Goal: Task Accomplishment & Management: Use online tool/utility

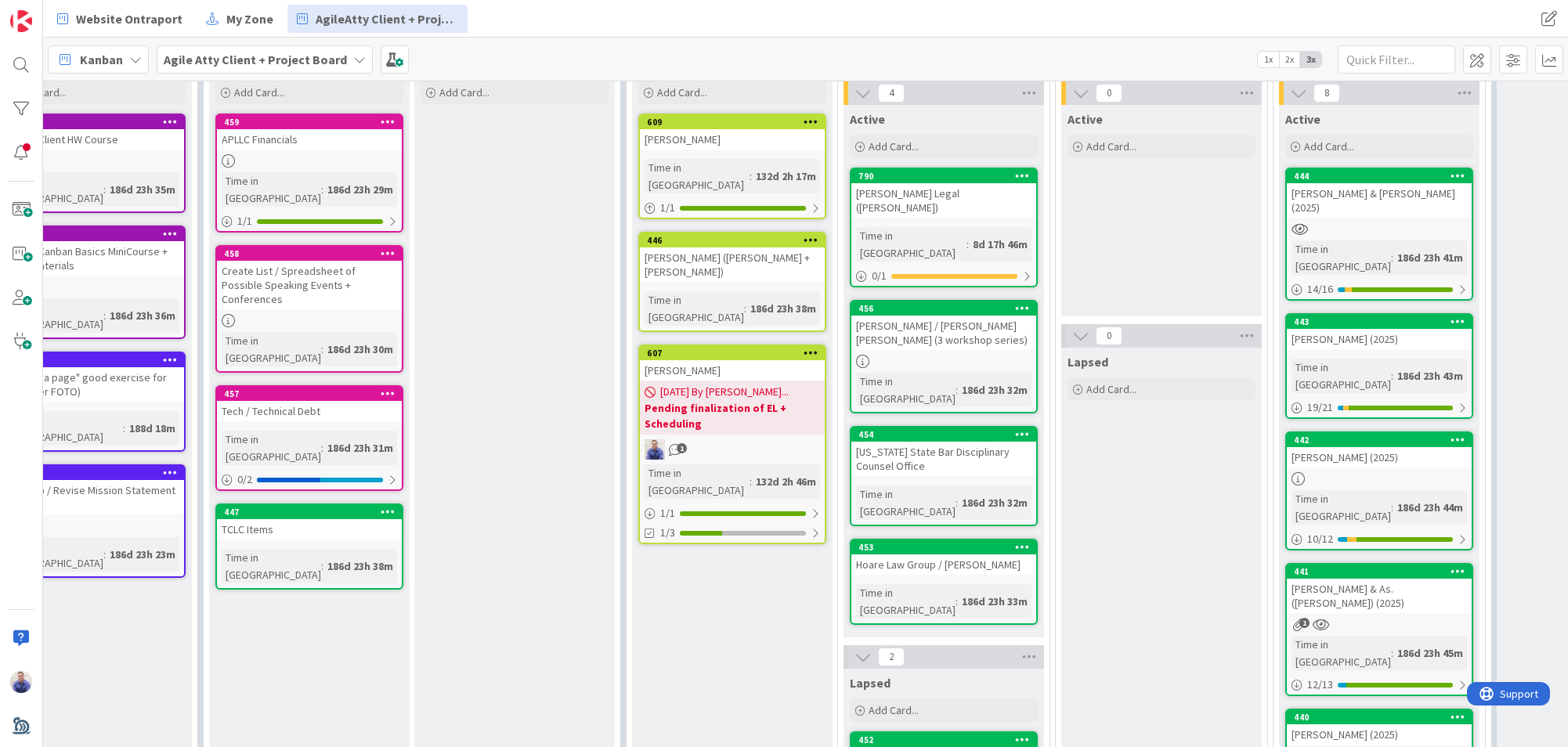
scroll to position [81, 319]
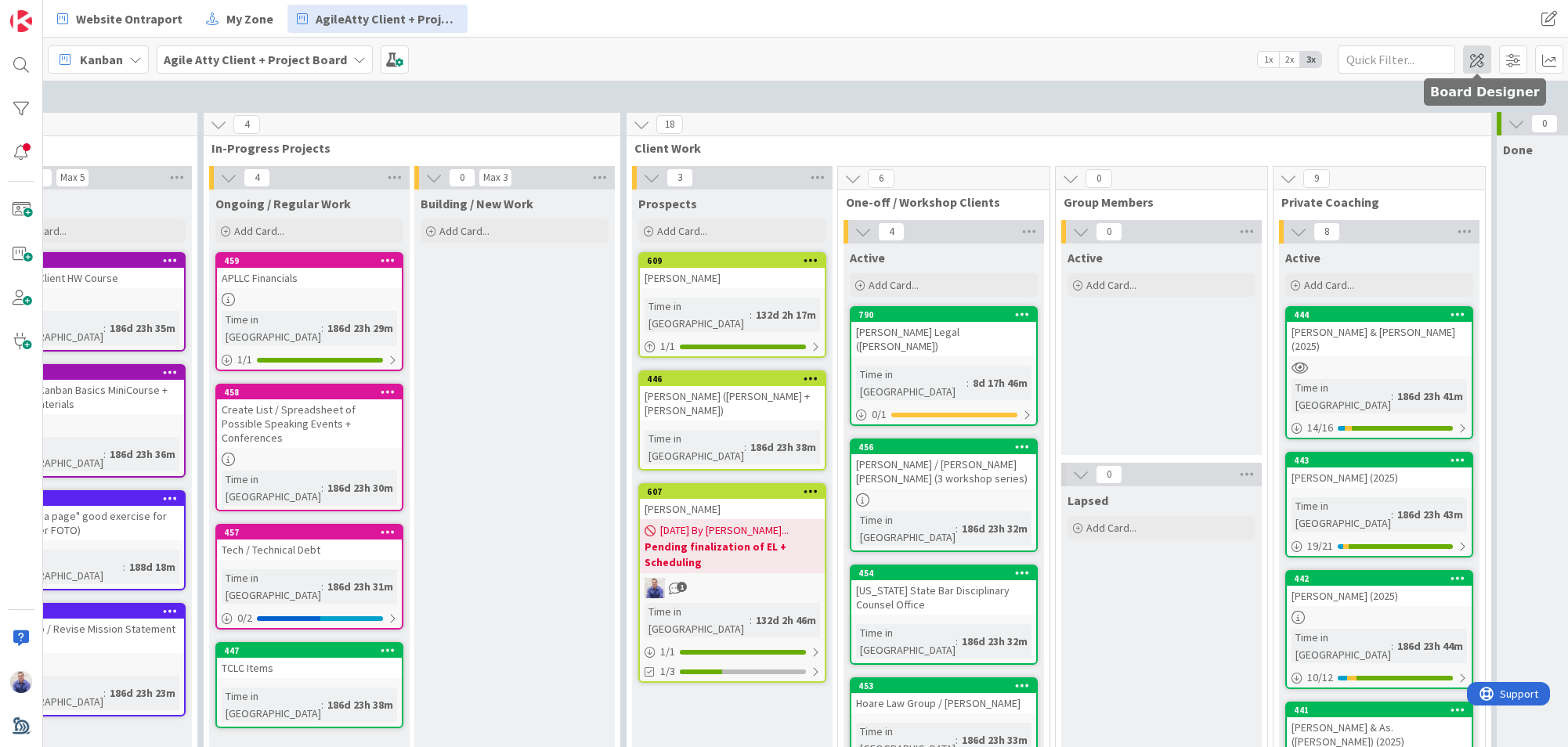
click at [1484, 65] on span at bounding box center [1477, 60] width 28 height 28
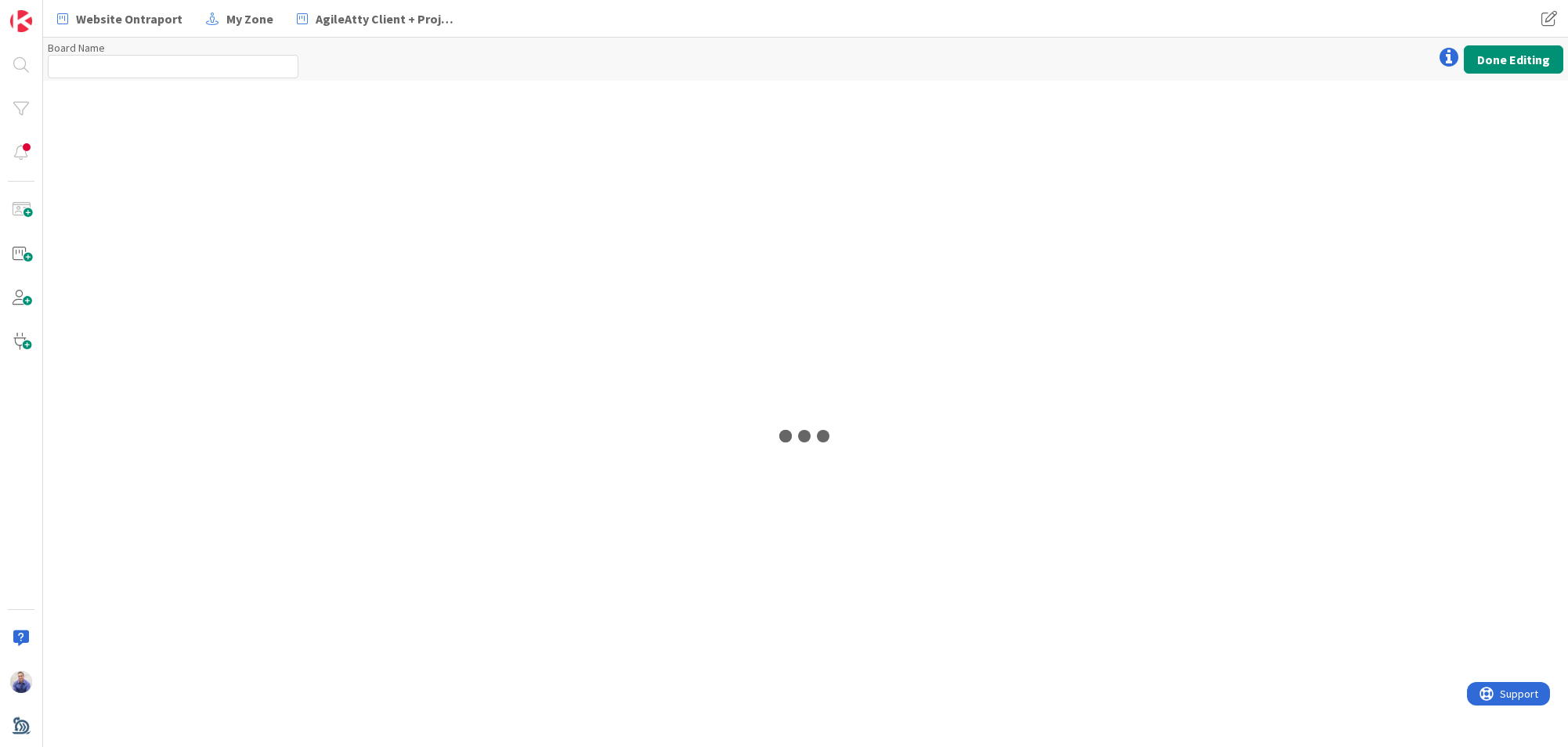
type input "Agile Atty Client + Project Board"
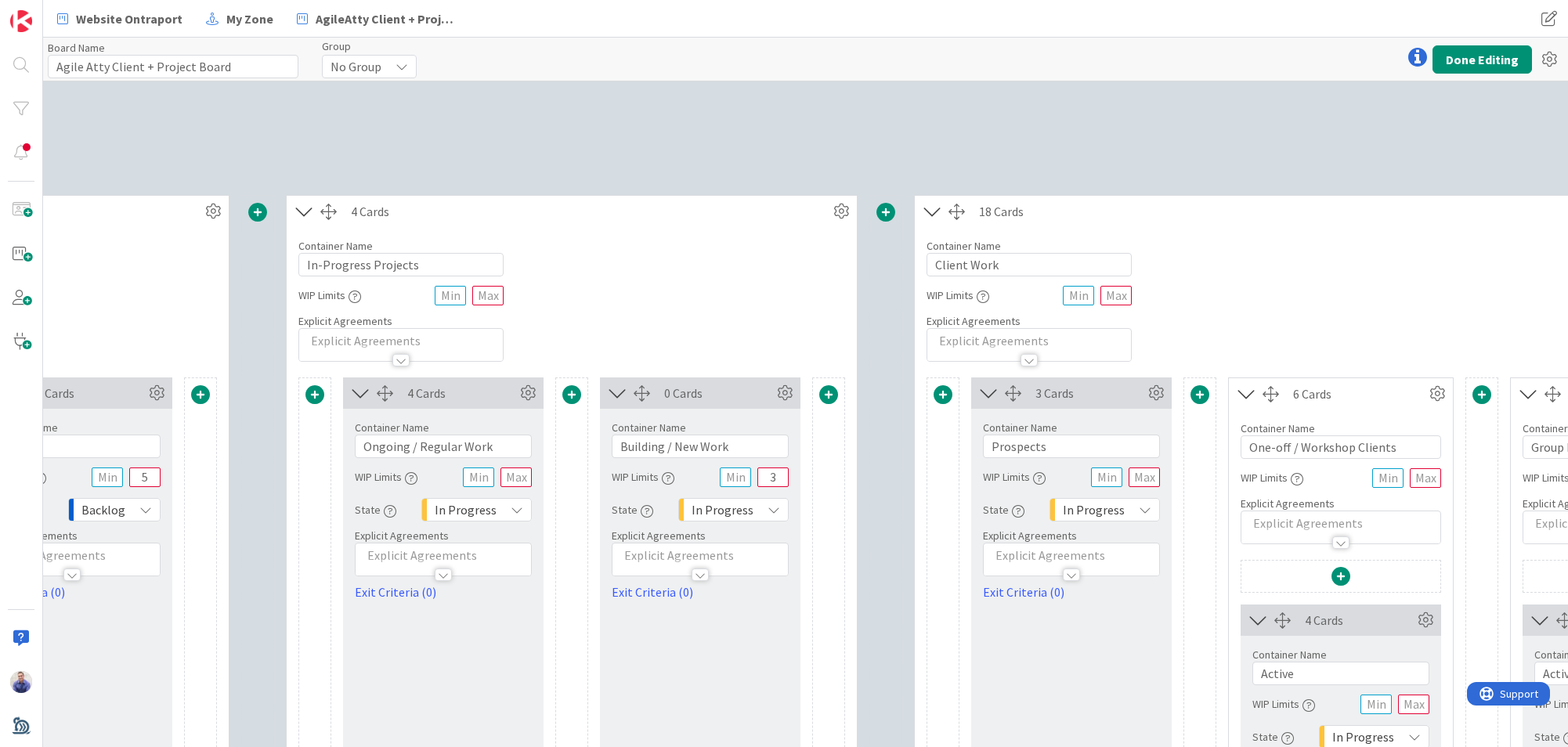
scroll to position [304, 805]
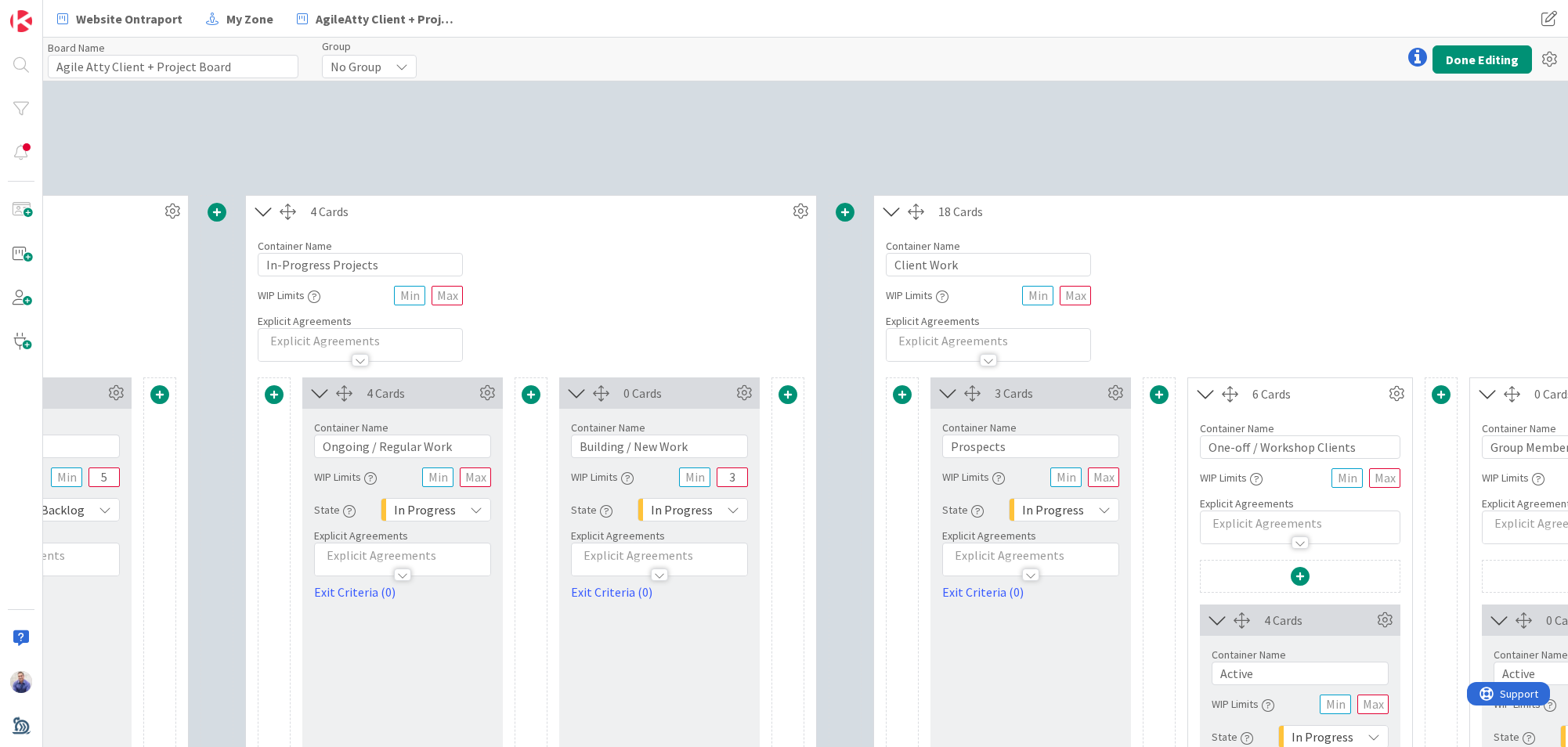
click at [907, 401] on span at bounding box center [902, 395] width 19 height 19
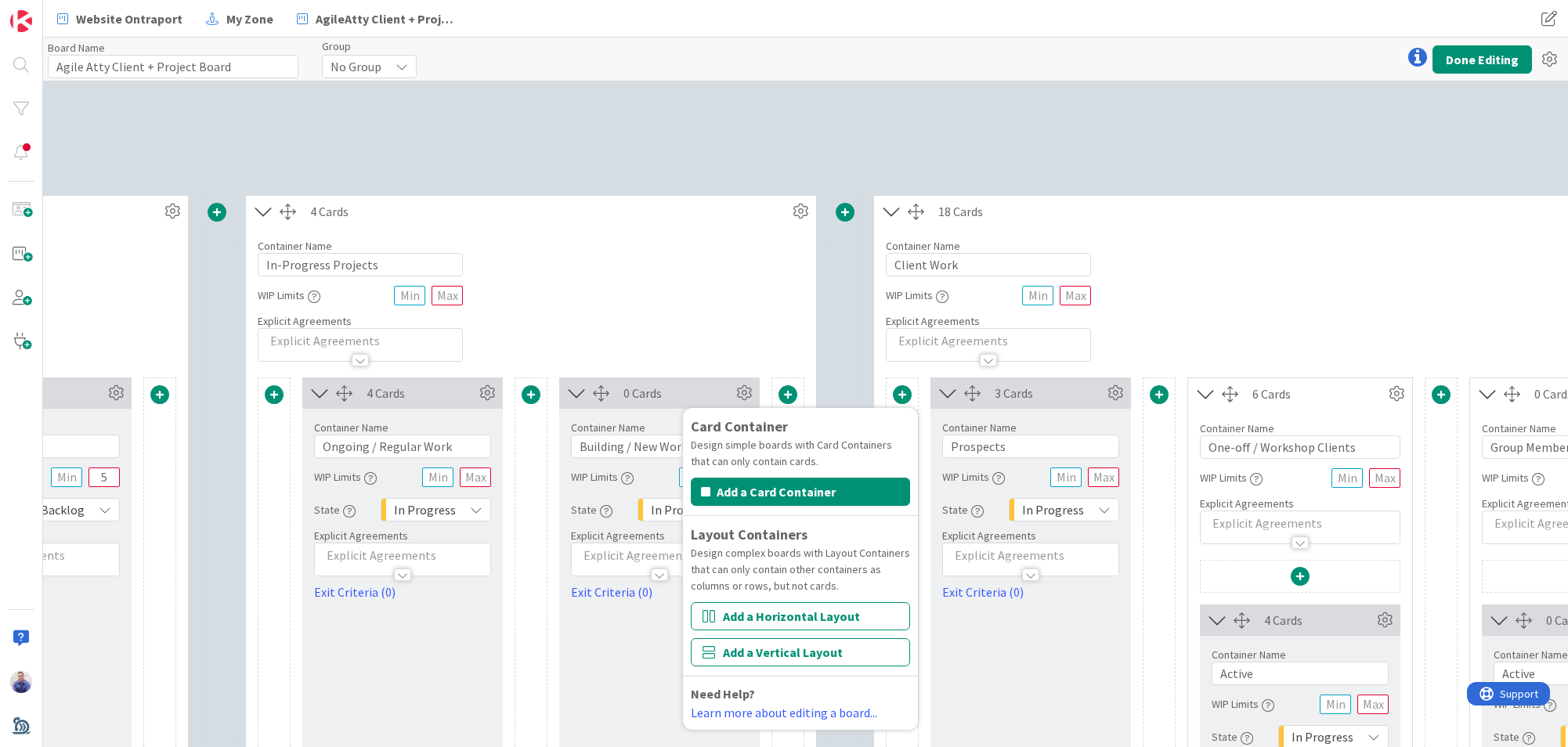
drag, startPoint x: 857, startPoint y: 654, endPoint x: 868, endPoint y: 642, distance: 16.3
click at [858, 654] on button "Add a Vertical Layout" at bounding box center [800, 653] width 219 height 28
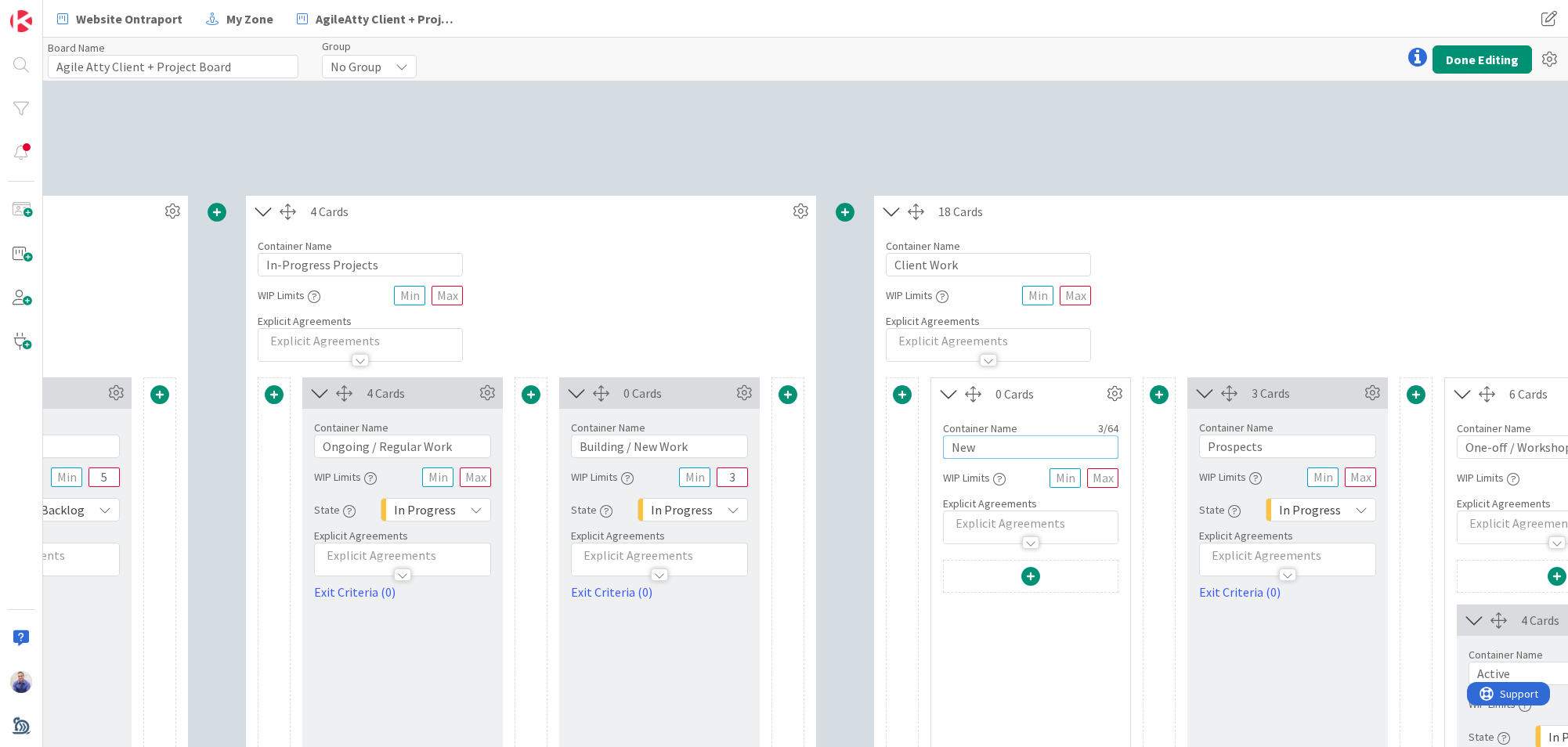
click at [976, 450] on input "New" at bounding box center [1031, 447] width 175 height 23
type input "Prospects"
click at [1307, 445] on input "Prospects" at bounding box center [1287, 446] width 177 height 23
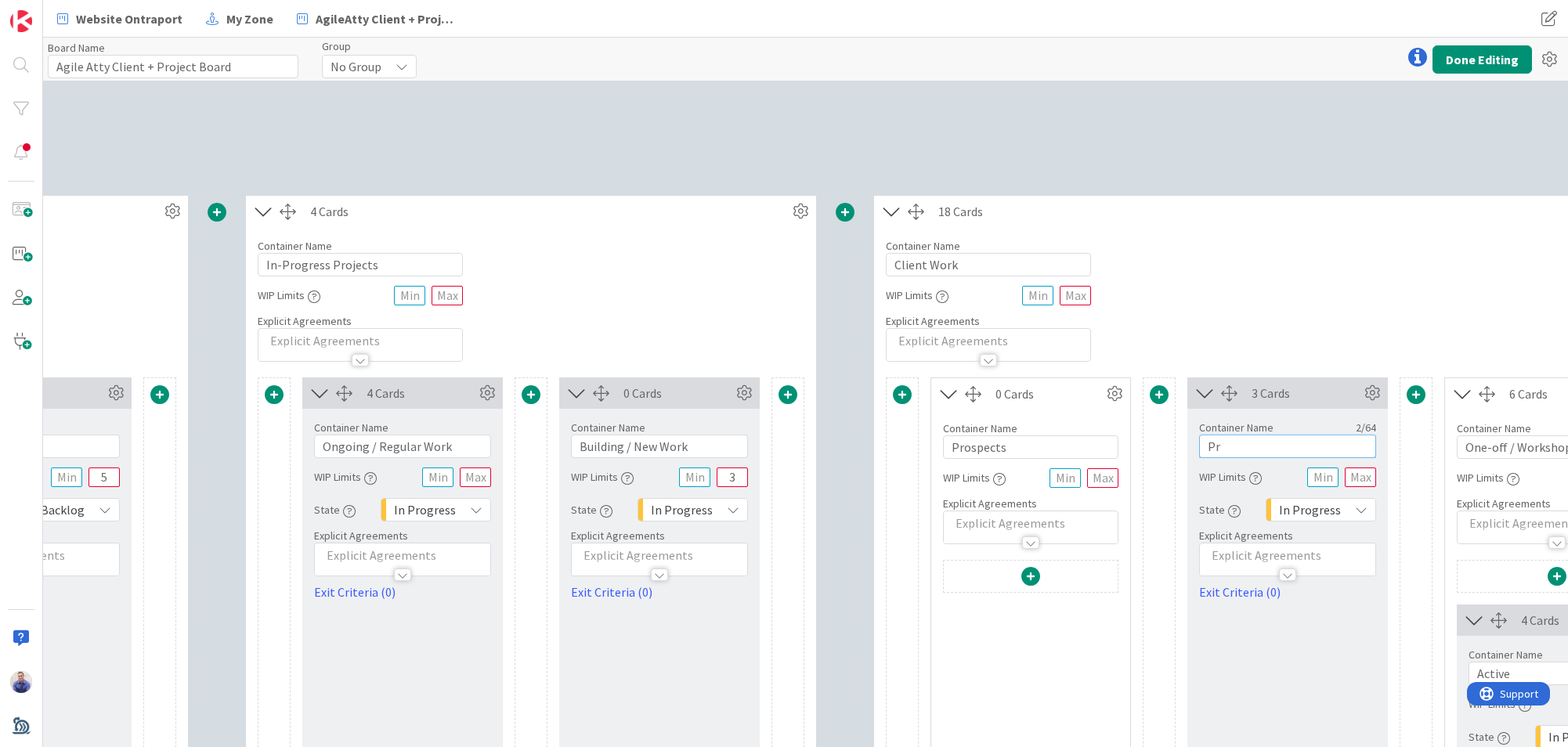
type input "P"
type input "Live Prospects"
drag, startPoint x: 1131, startPoint y: 654, endPoint x: 1212, endPoint y: 498, distance: 175.8
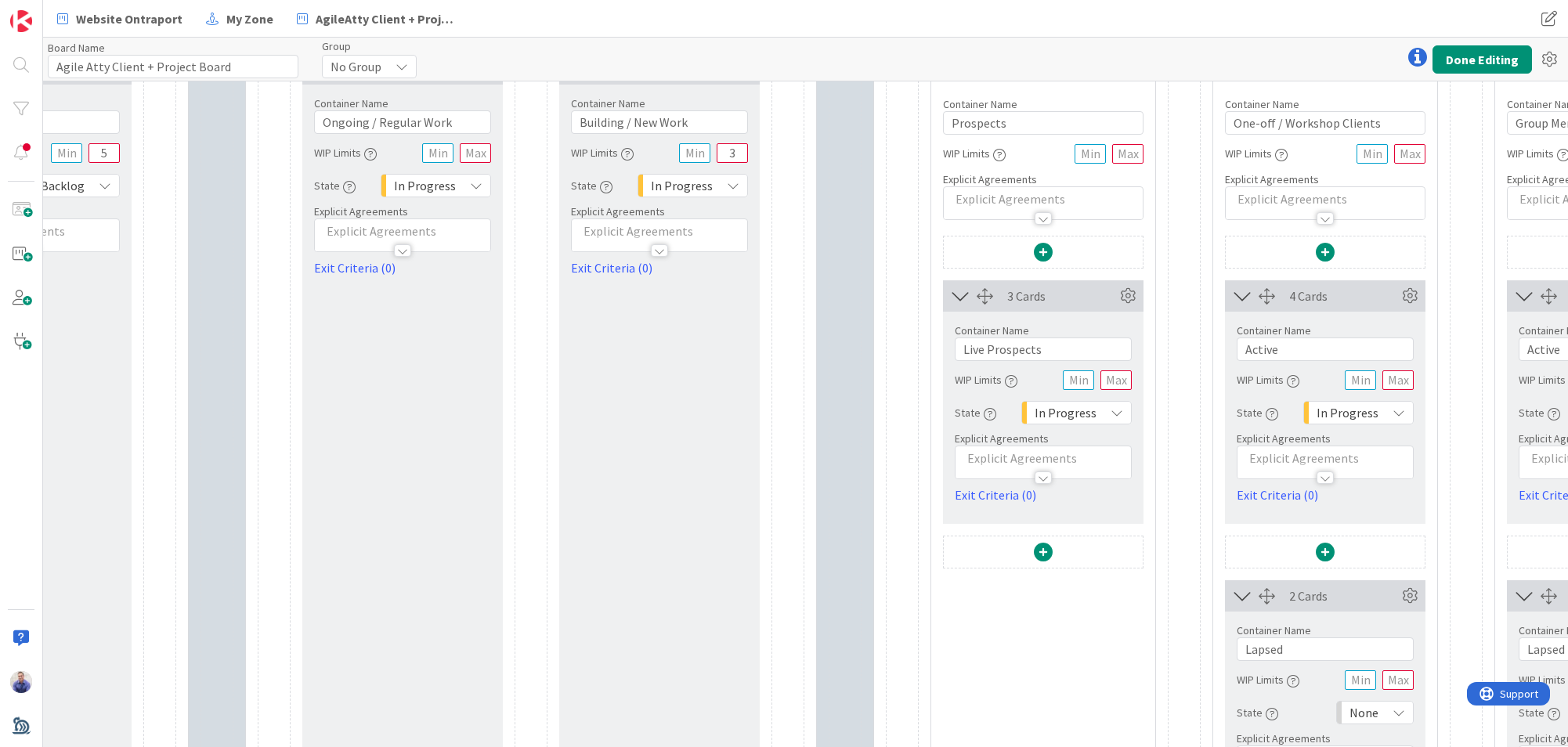
scroll to position [813, 805]
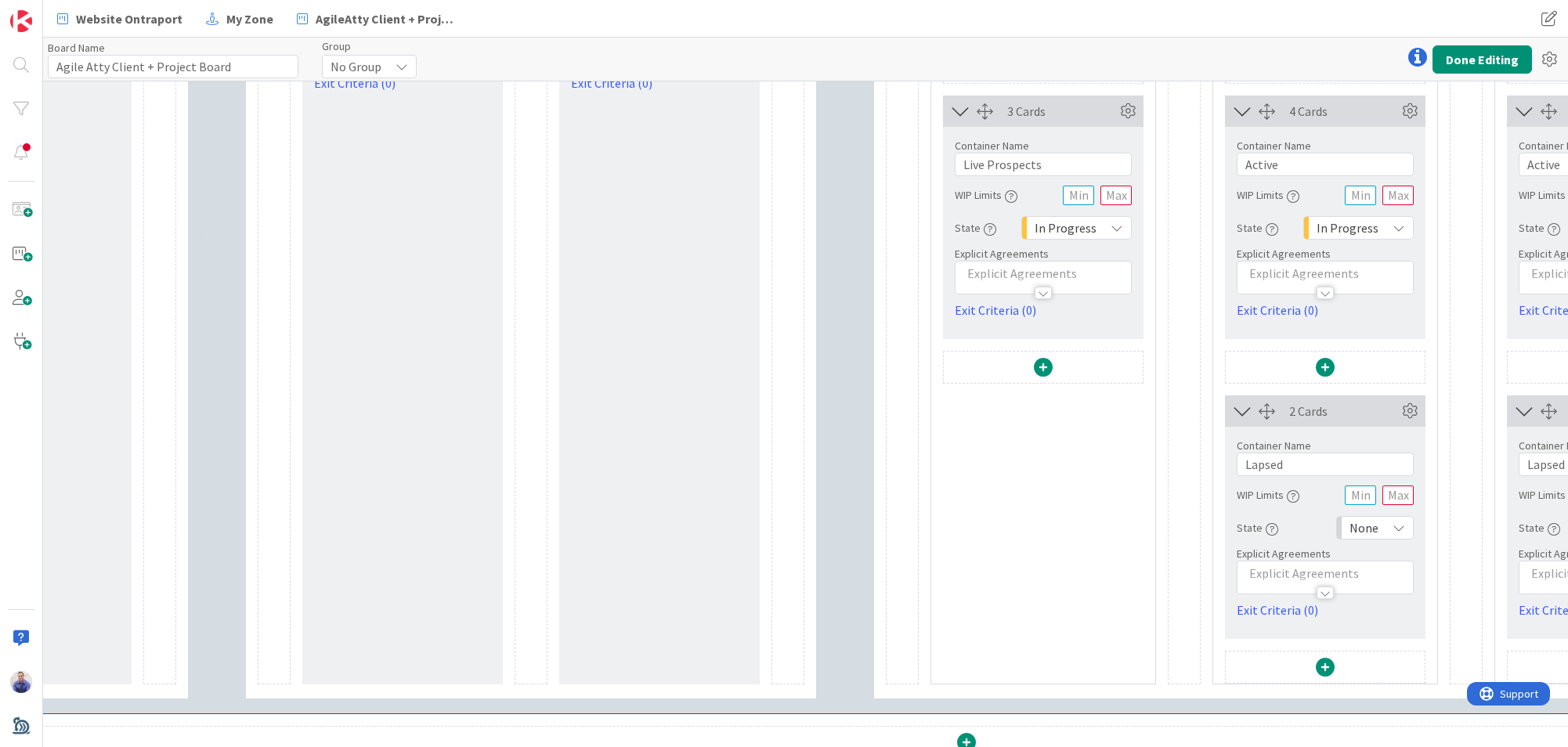
click at [1046, 371] on span at bounding box center [1043, 367] width 19 height 19
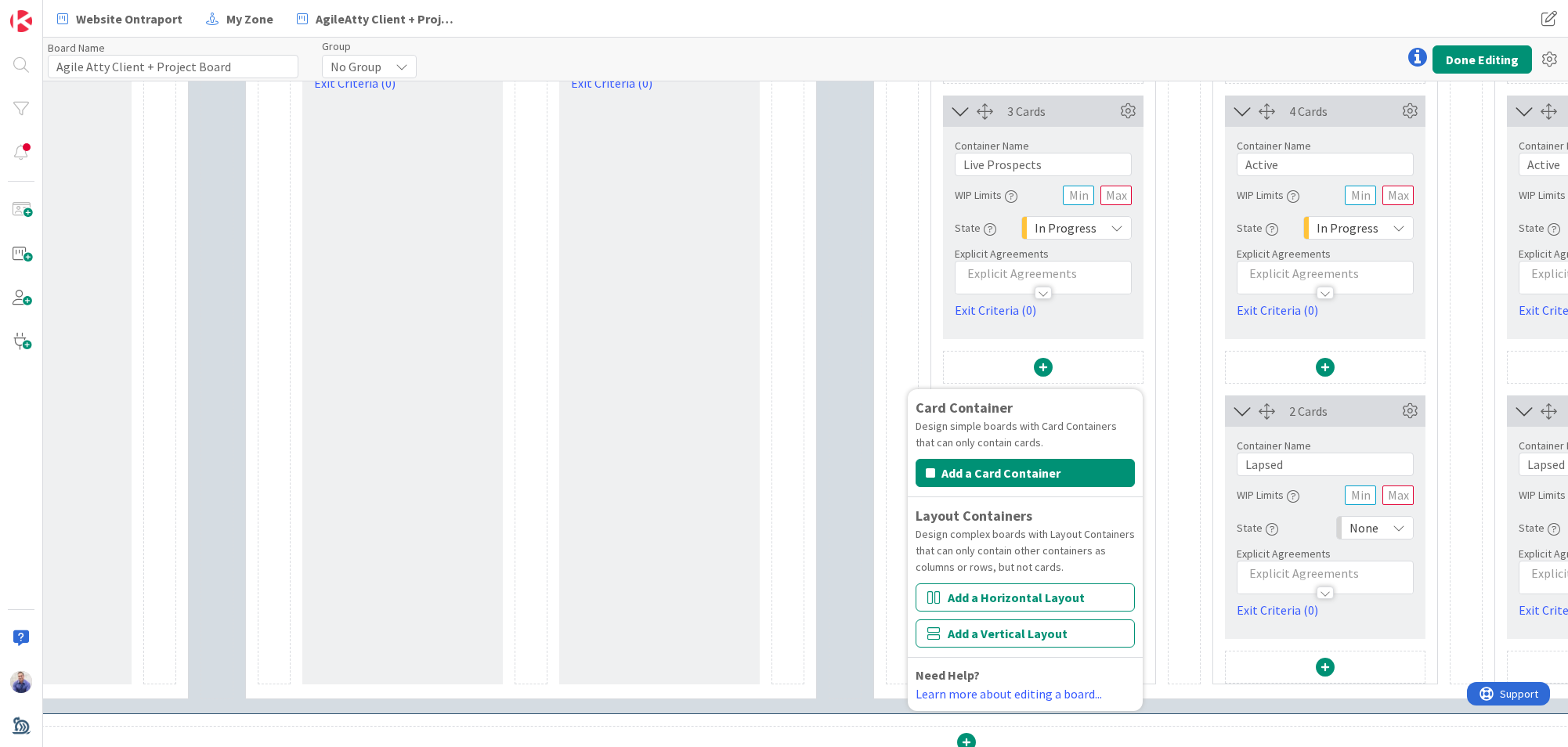
click at [1052, 473] on button "Add a Card Container" at bounding box center [1025, 473] width 219 height 28
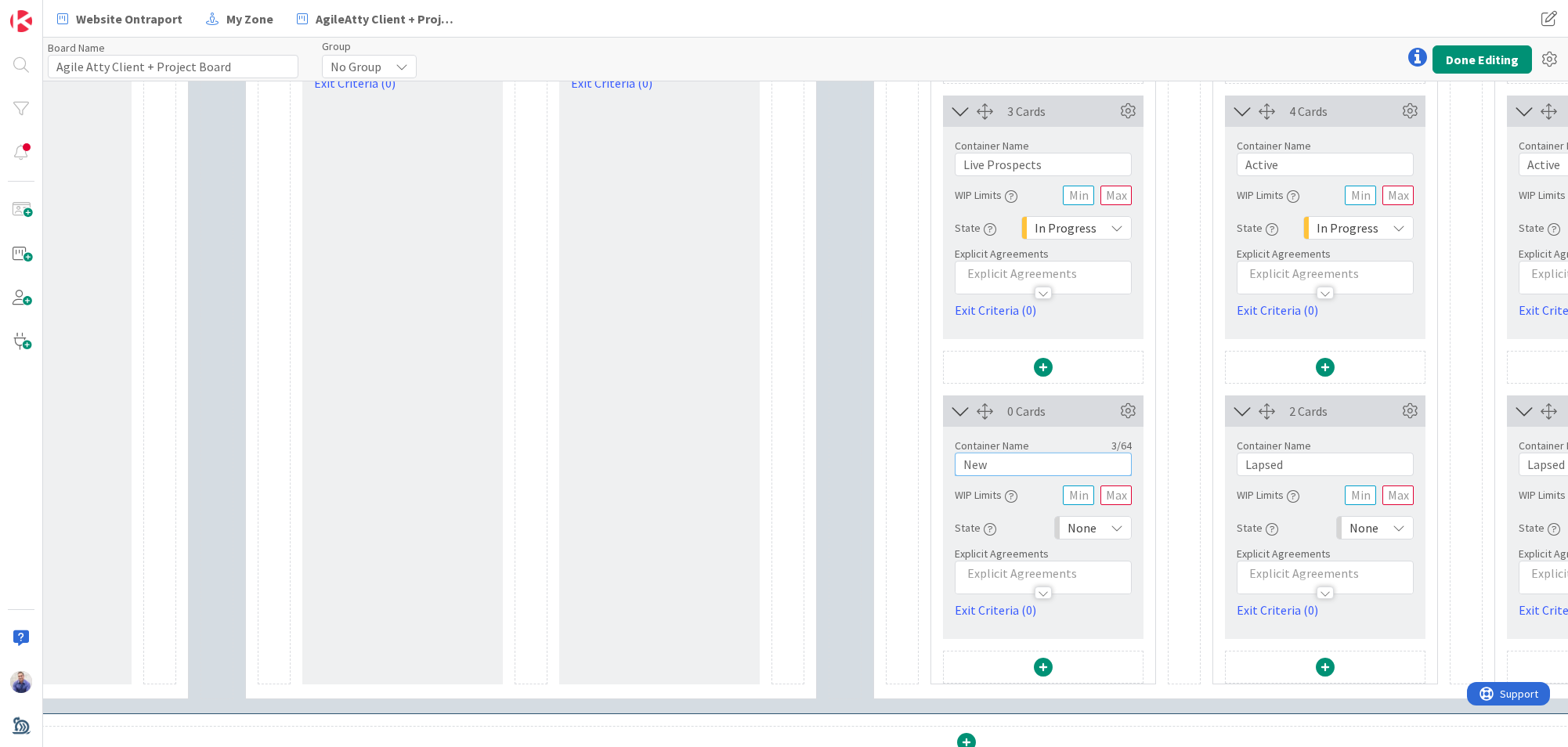
click at [1069, 469] on input "New" at bounding box center [1043, 464] width 177 height 23
type input "Lost / Dead Prospects"
click at [1107, 376] on div at bounding box center [1043, 370] width 199 height 36
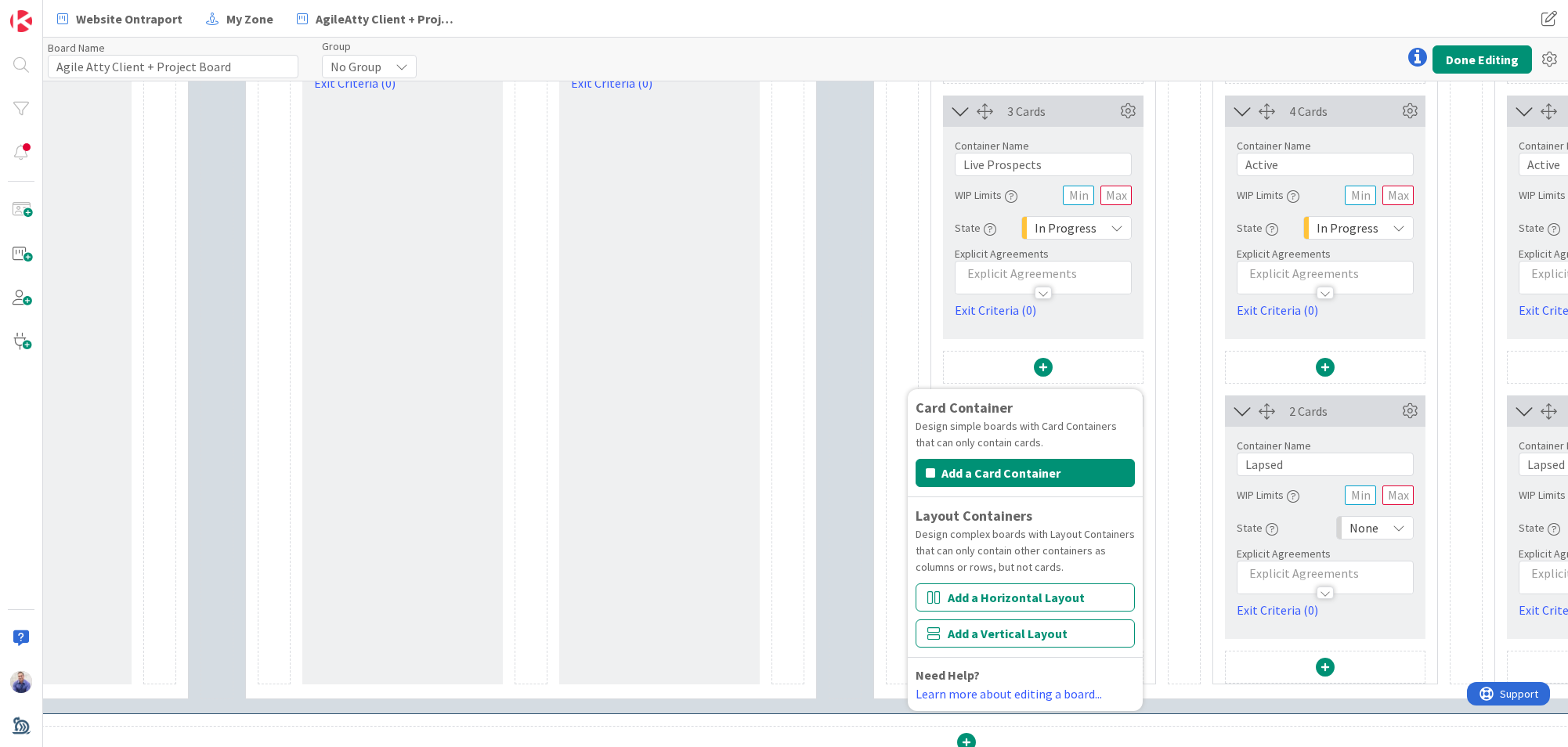
click at [1153, 386] on div "3 Cards Container Name 14 / 64 Live Prospects WIP Limits State In Progress Expl…" at bounding box center [1043, 367] width 224 height 633
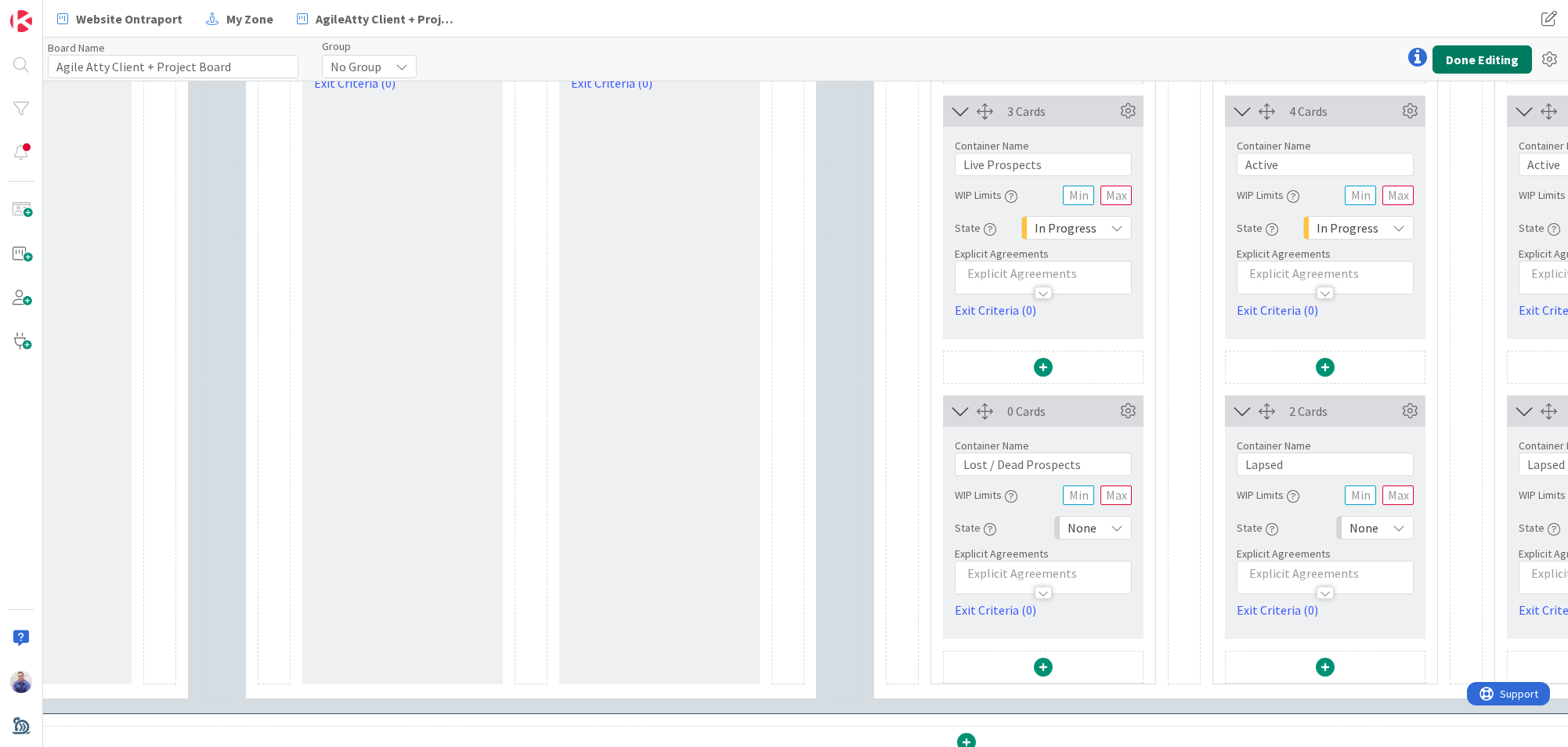
click at [1477, 60] on button "Done Editing" at bounding box center [1483, 60] width 99 height 28
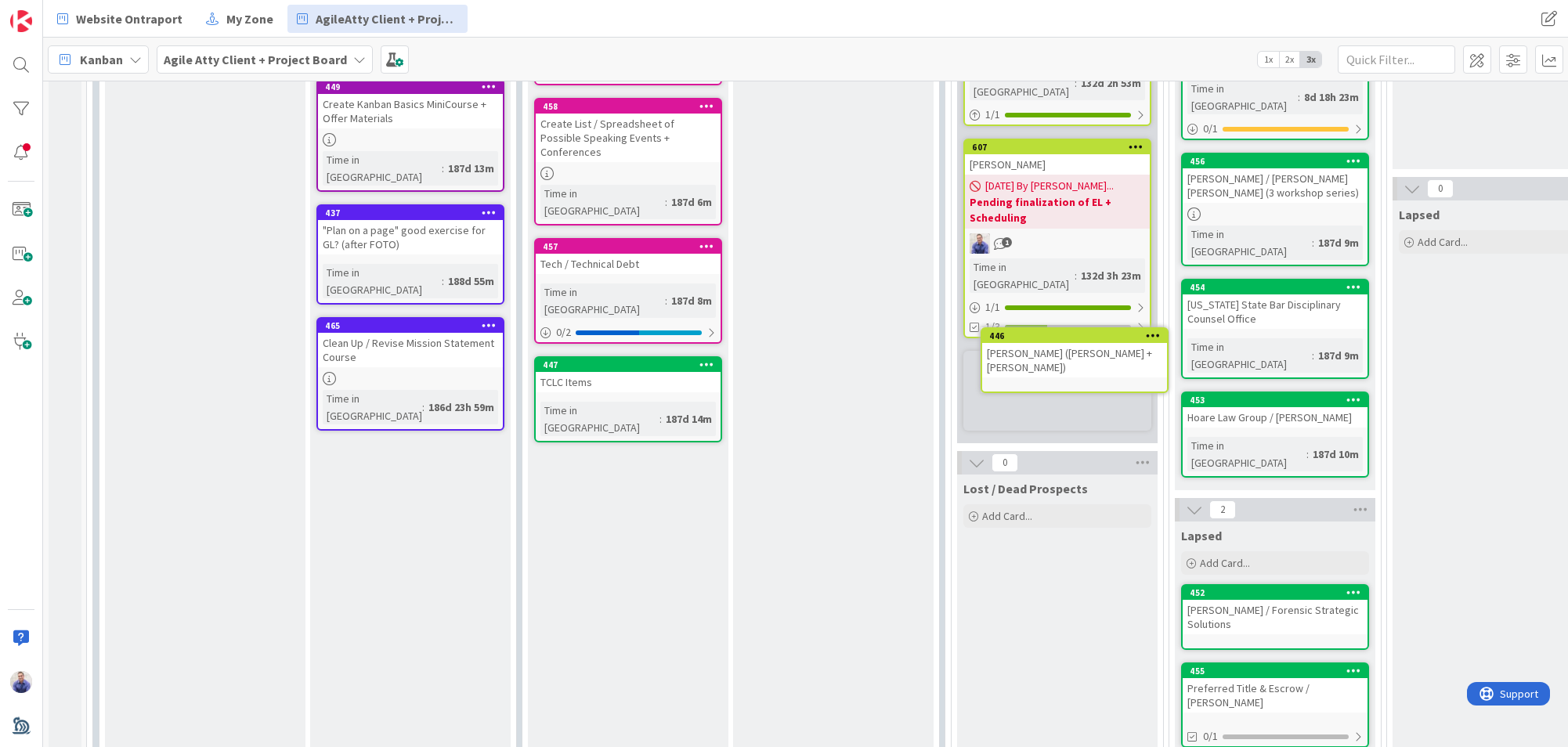
scroll to position [307, 0]
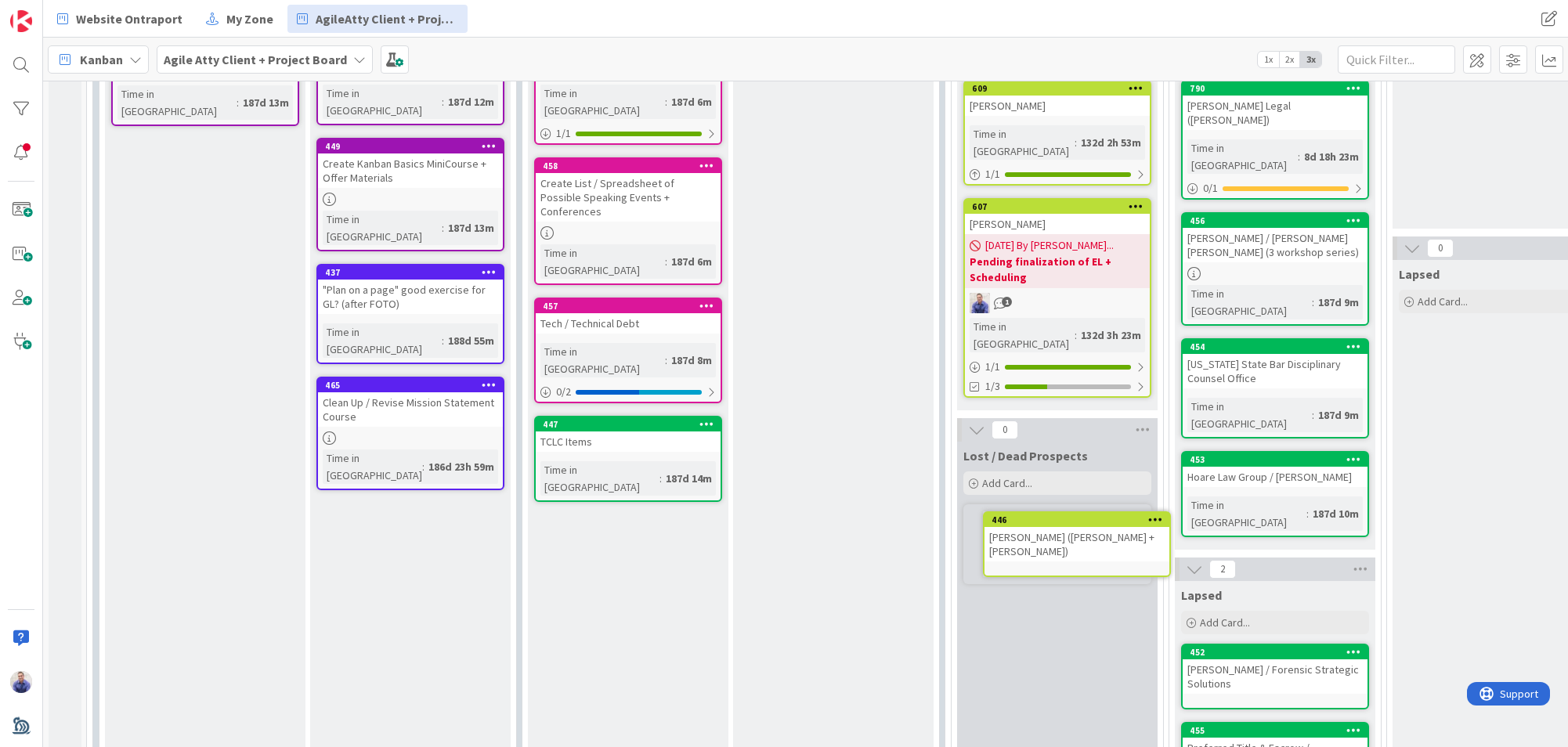
drag, startPoint x: 1064, startPoint y: 157, endPoint x: 1068, endPoint y: 194, distance: 37.2
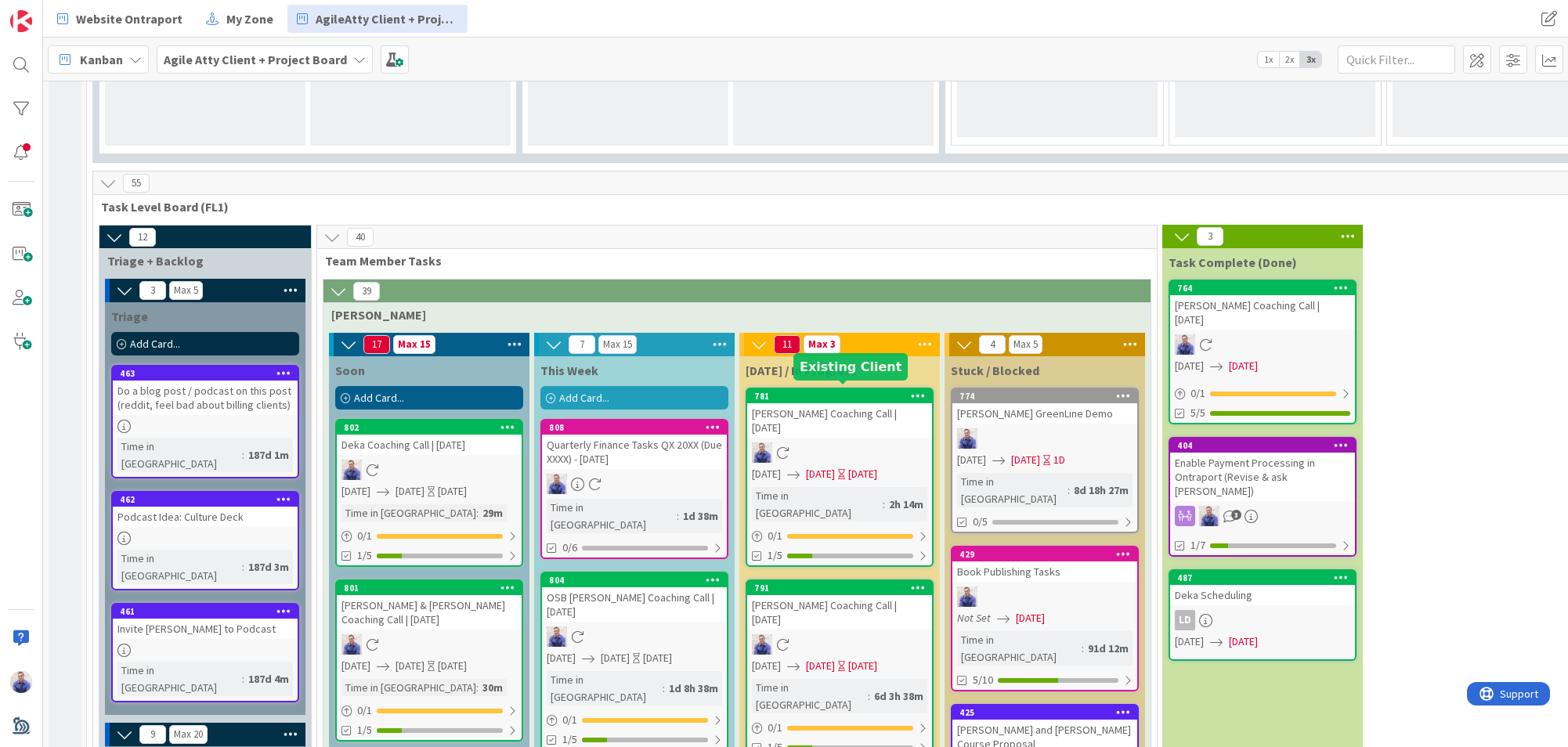
scroll to position [1703, 0]
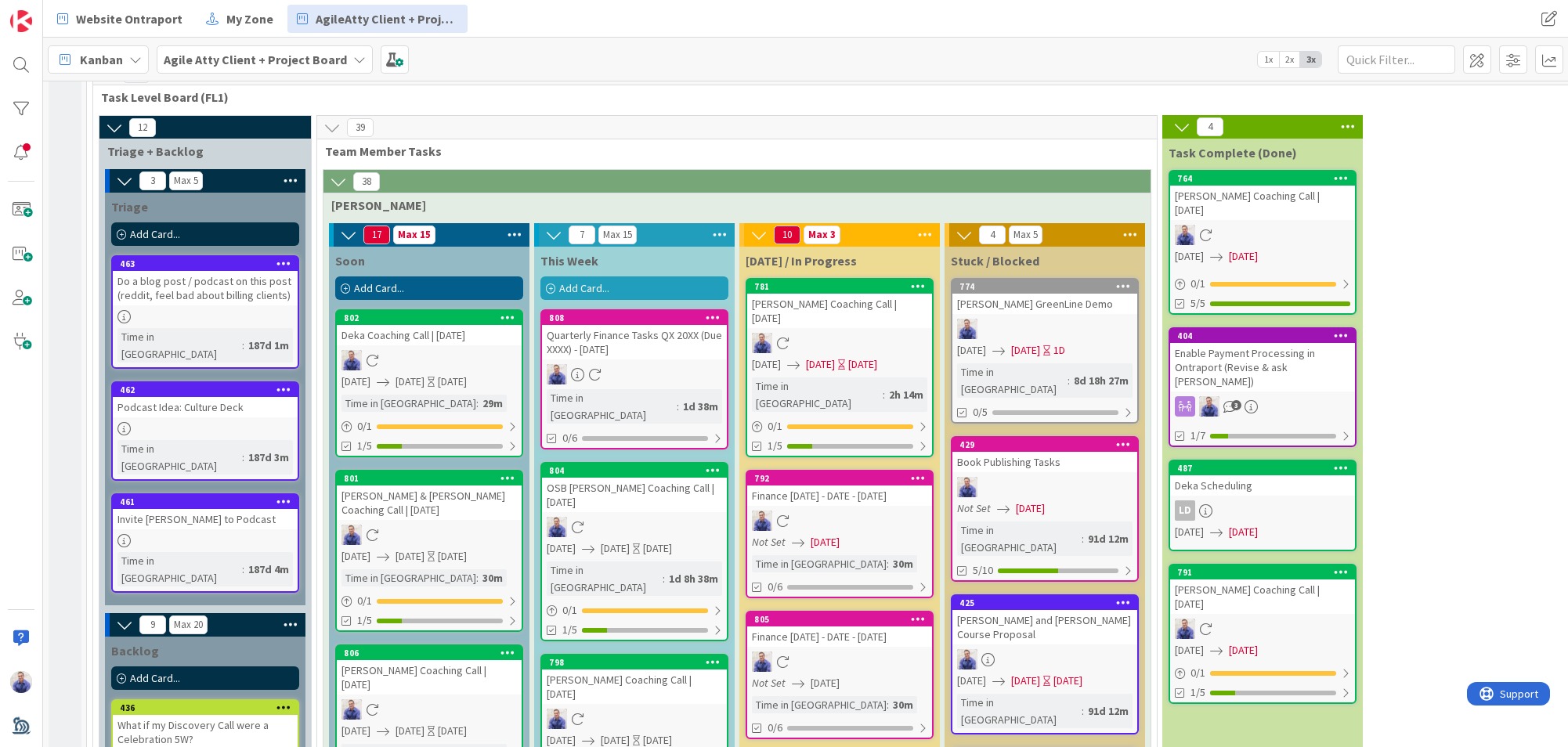
click at [880, 626] on div "Finance [DATE] - DATE - [DATE]" at bounding box center [839, 636] width 185 height 21
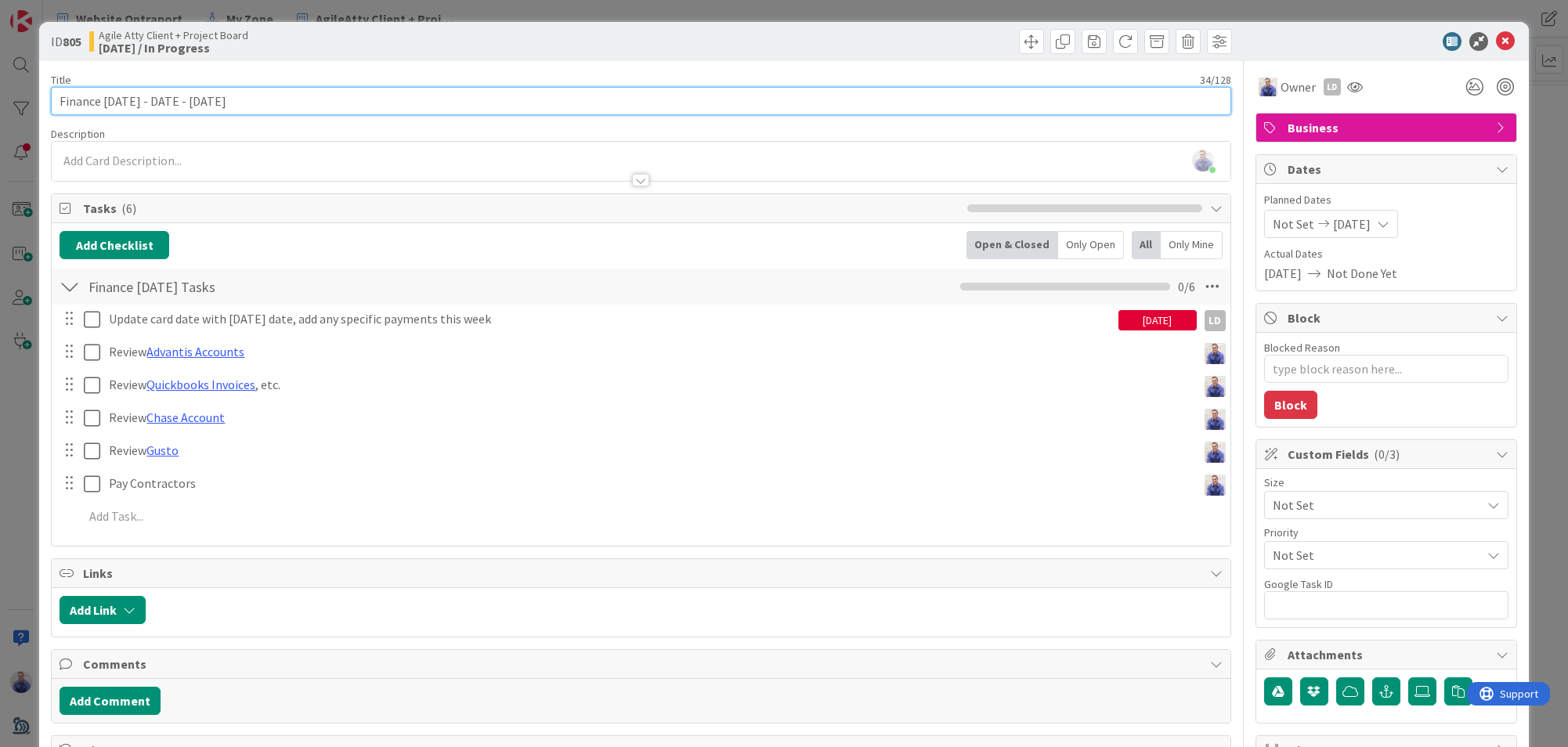
click at [202, 100] on input "Finance [DATE] - DATE - [DATE]" at bounding box center [641, 101] width 1181 height 28
type input "Finance [DATE] - DATE - [DATE]"
type textarea "x"
type input "Finance [DATE] - DATE - [DATE]"
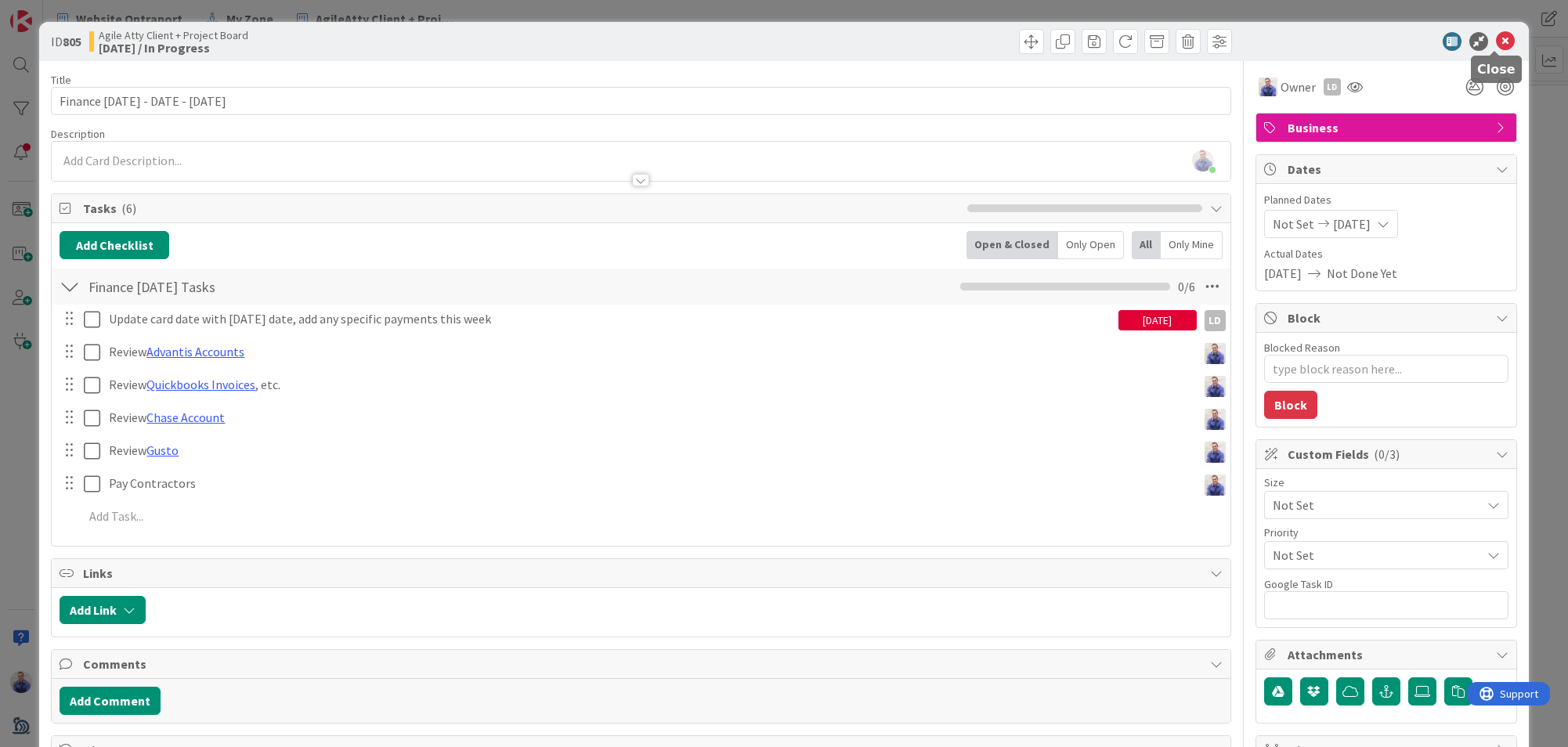
click at [1499, 40] on icon at bounding box center [1505, 41] width 19 height 19
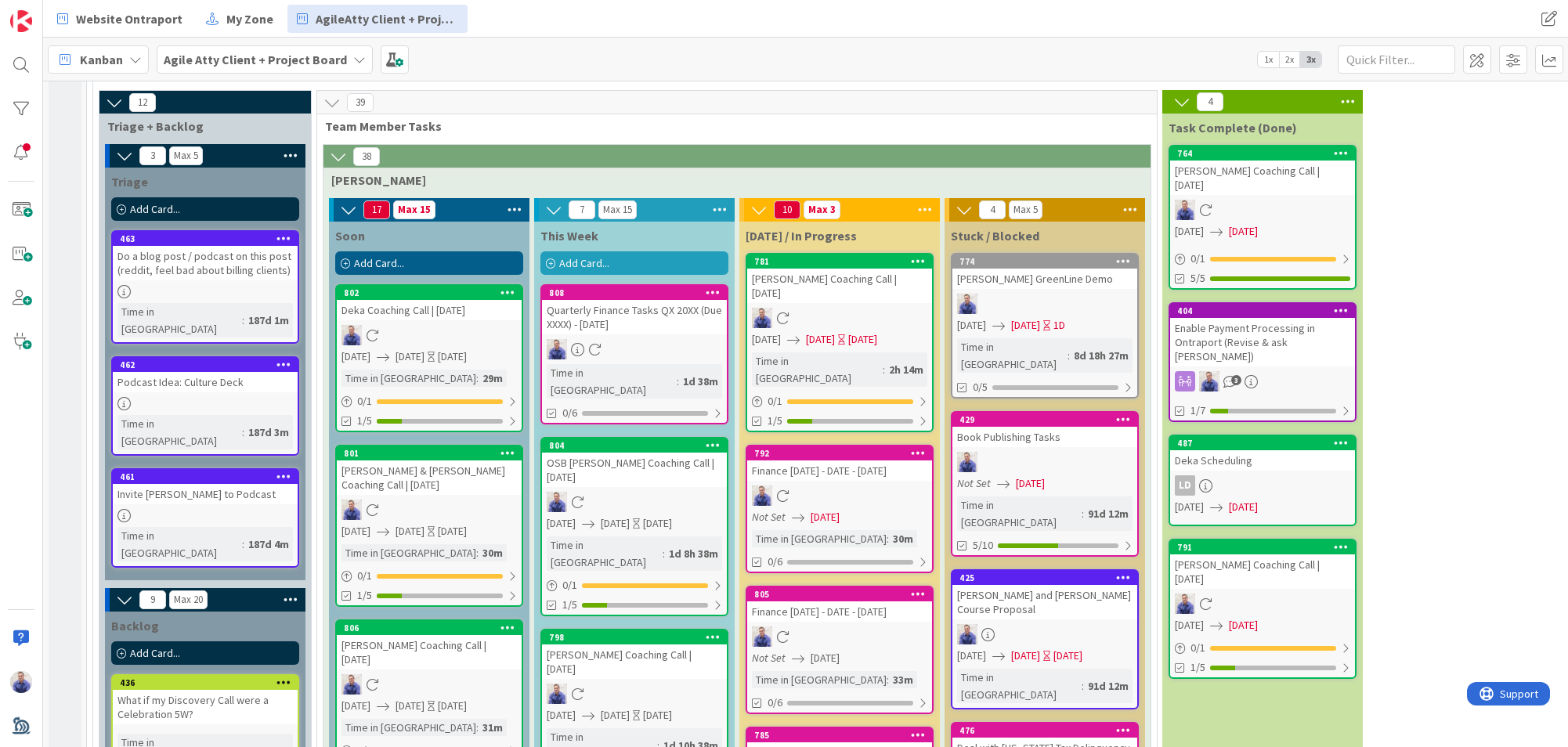
scroll to position [1800, 0]
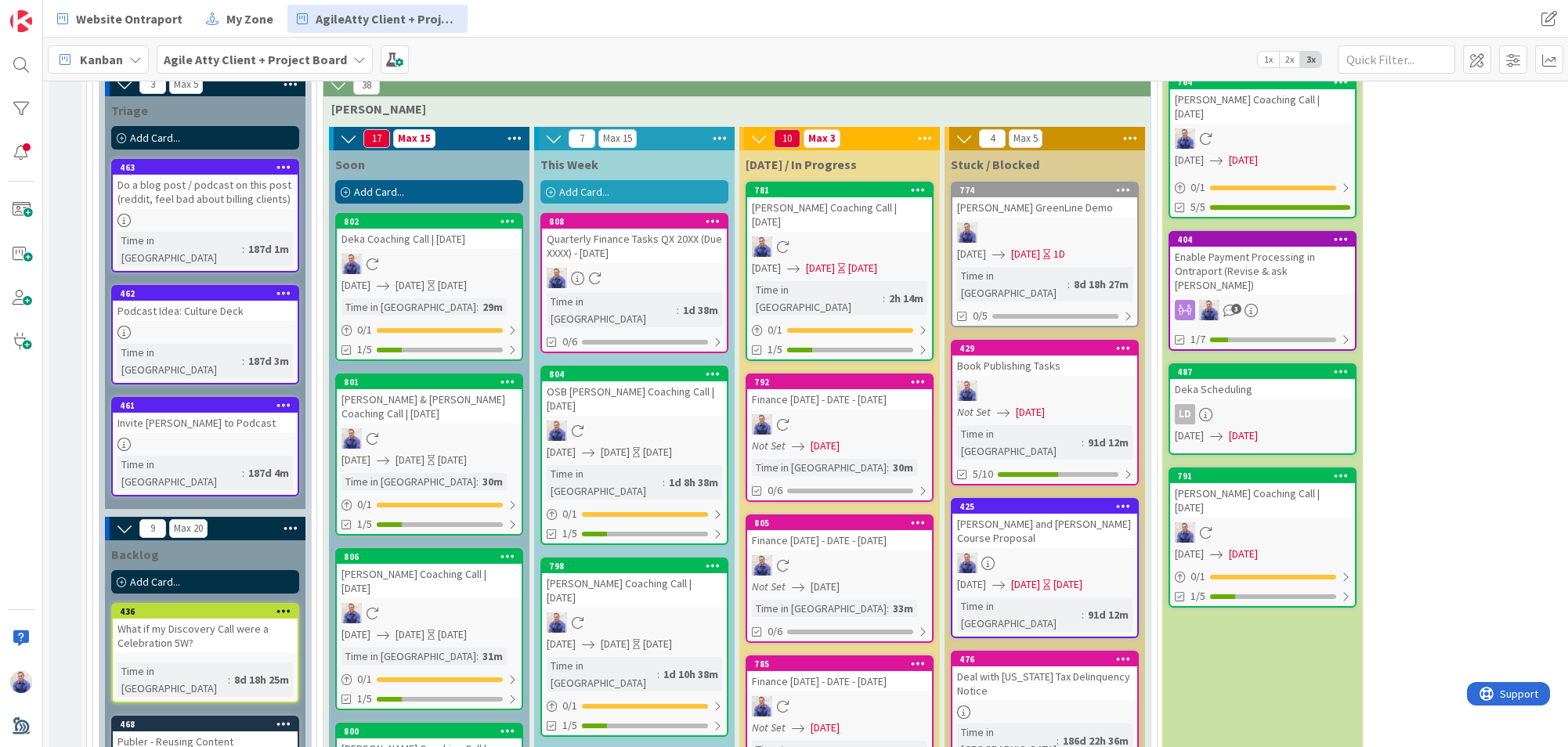
click at [921, 658] on icon at bounding box center [918, 663] width 15 height 11
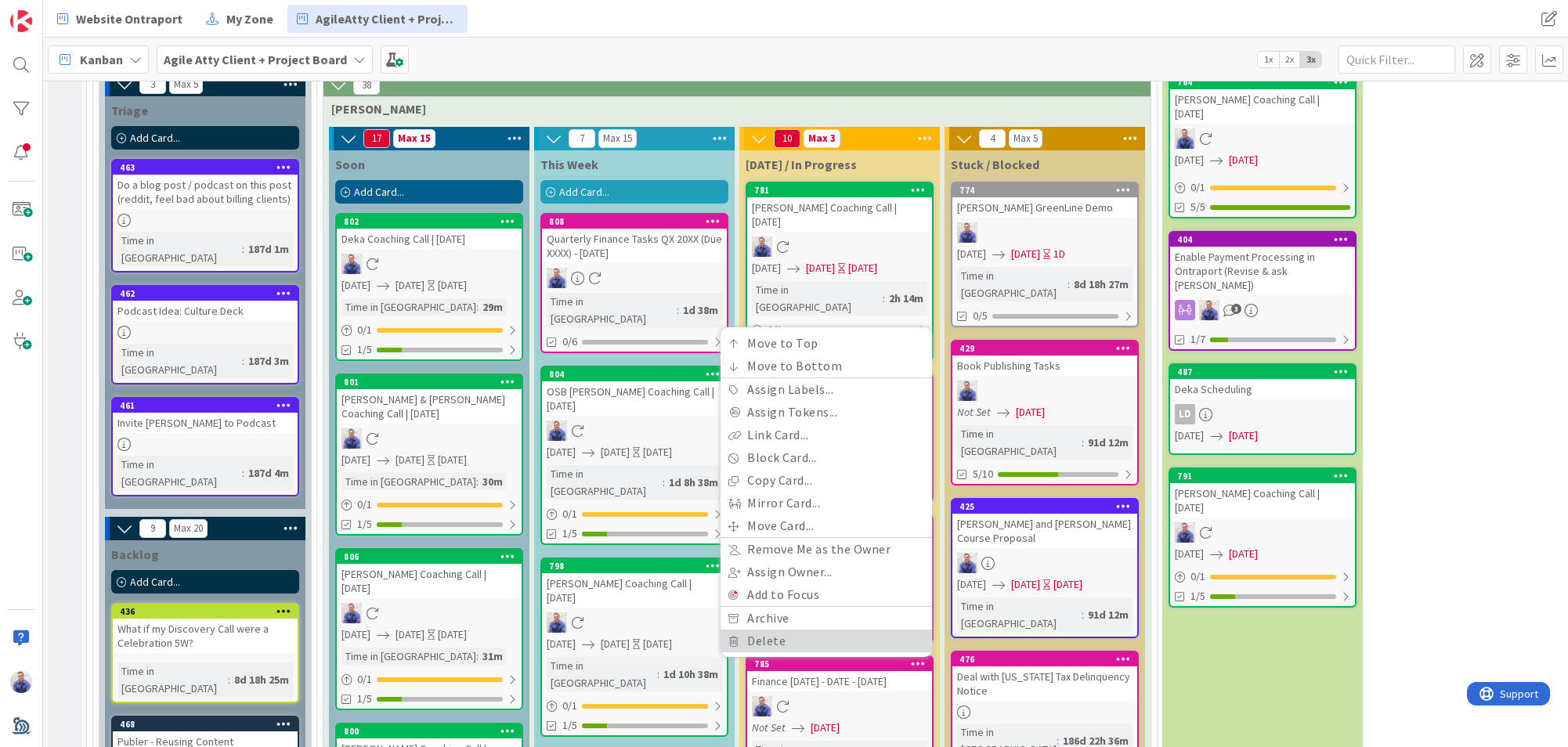
click at [832, 630] on link "Delete" at bounding box center [827, 640] width 212 height 22
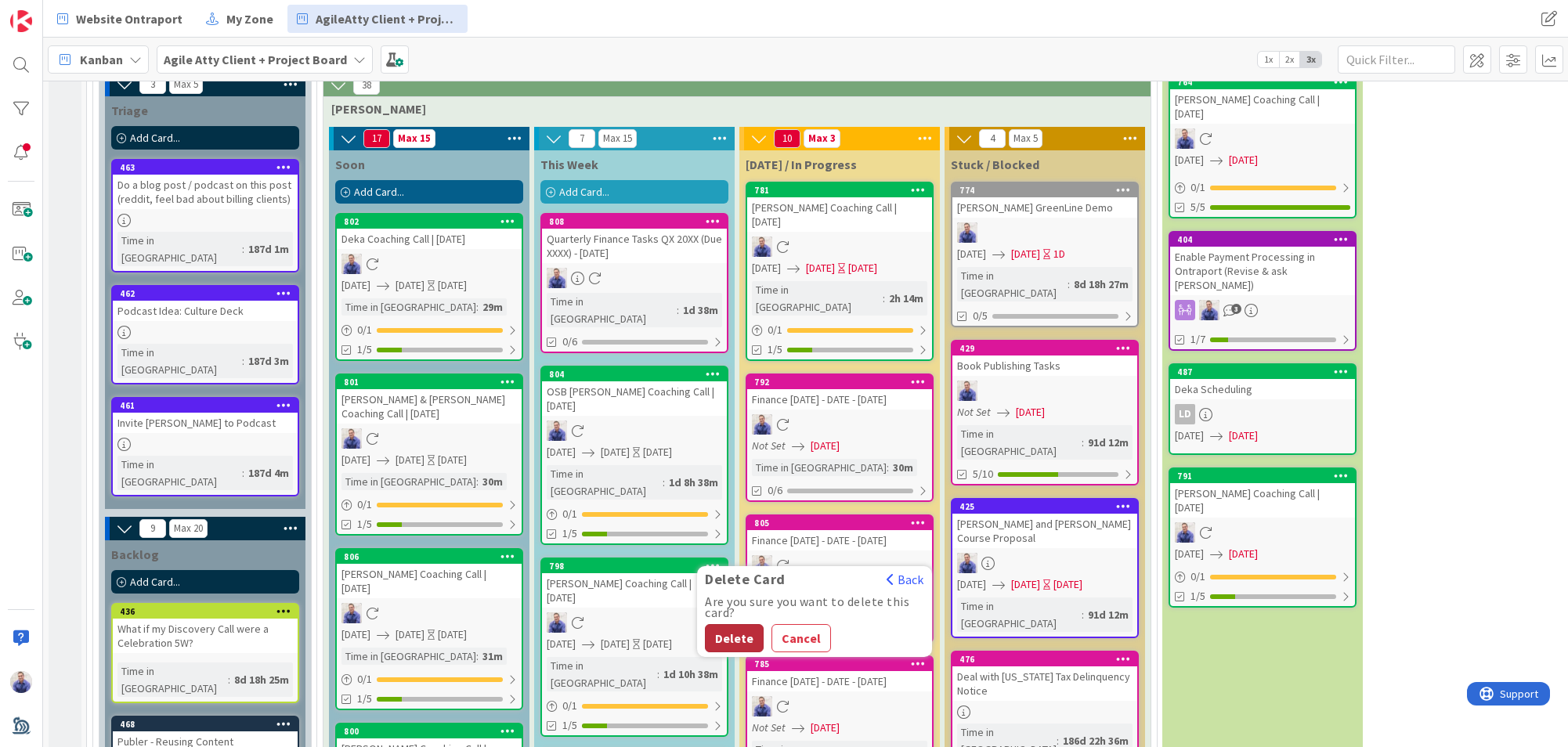
click at [749, 625] on button "Delete" at bounding box center [734, 639] width 59 height 28
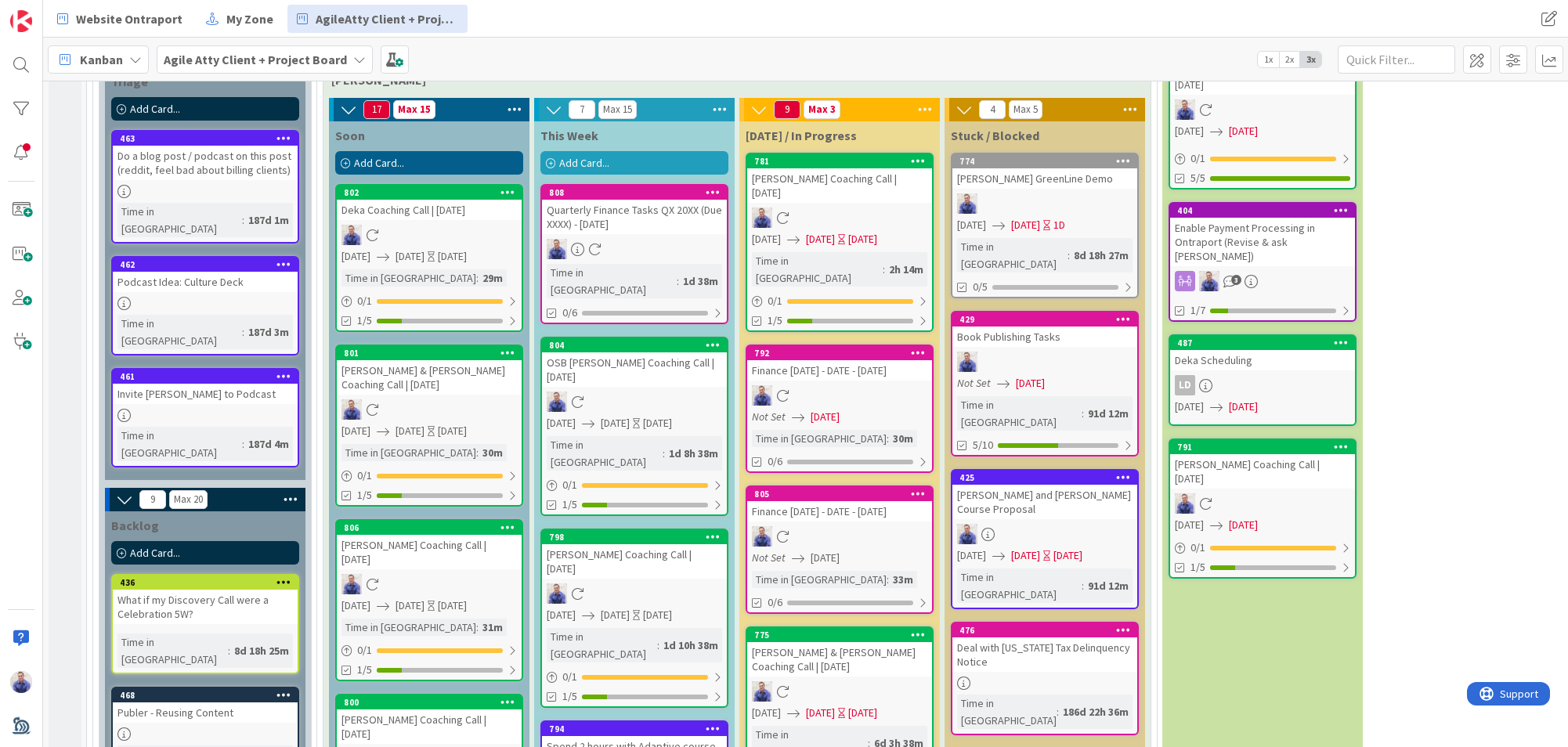
scroll to position [1908, 0]
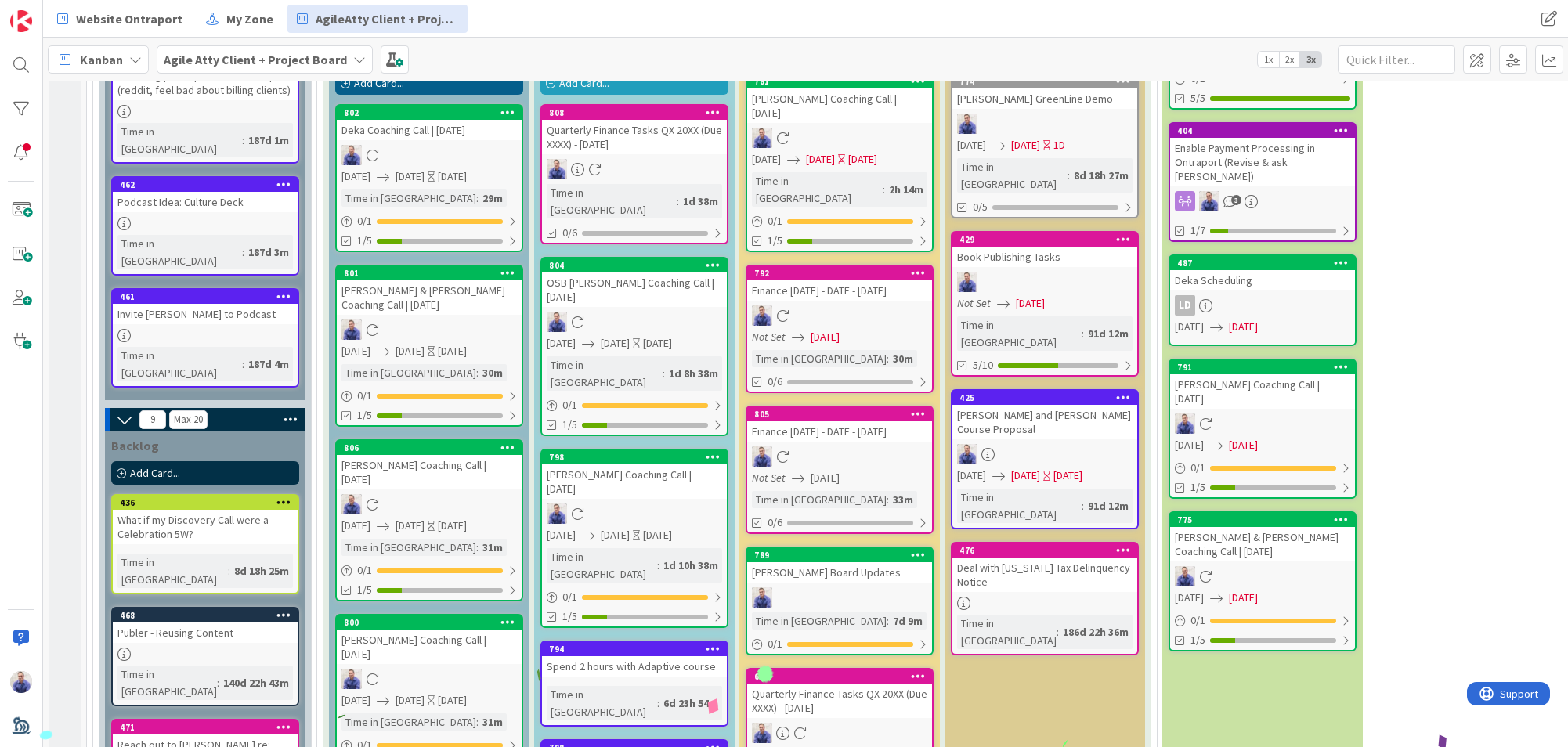
click at [812, 683] on div "Quarterly Finance Tasks QX 20XX (Due XXXX) - [DATE]" at bounding box center [839, 701] width 185 height 35
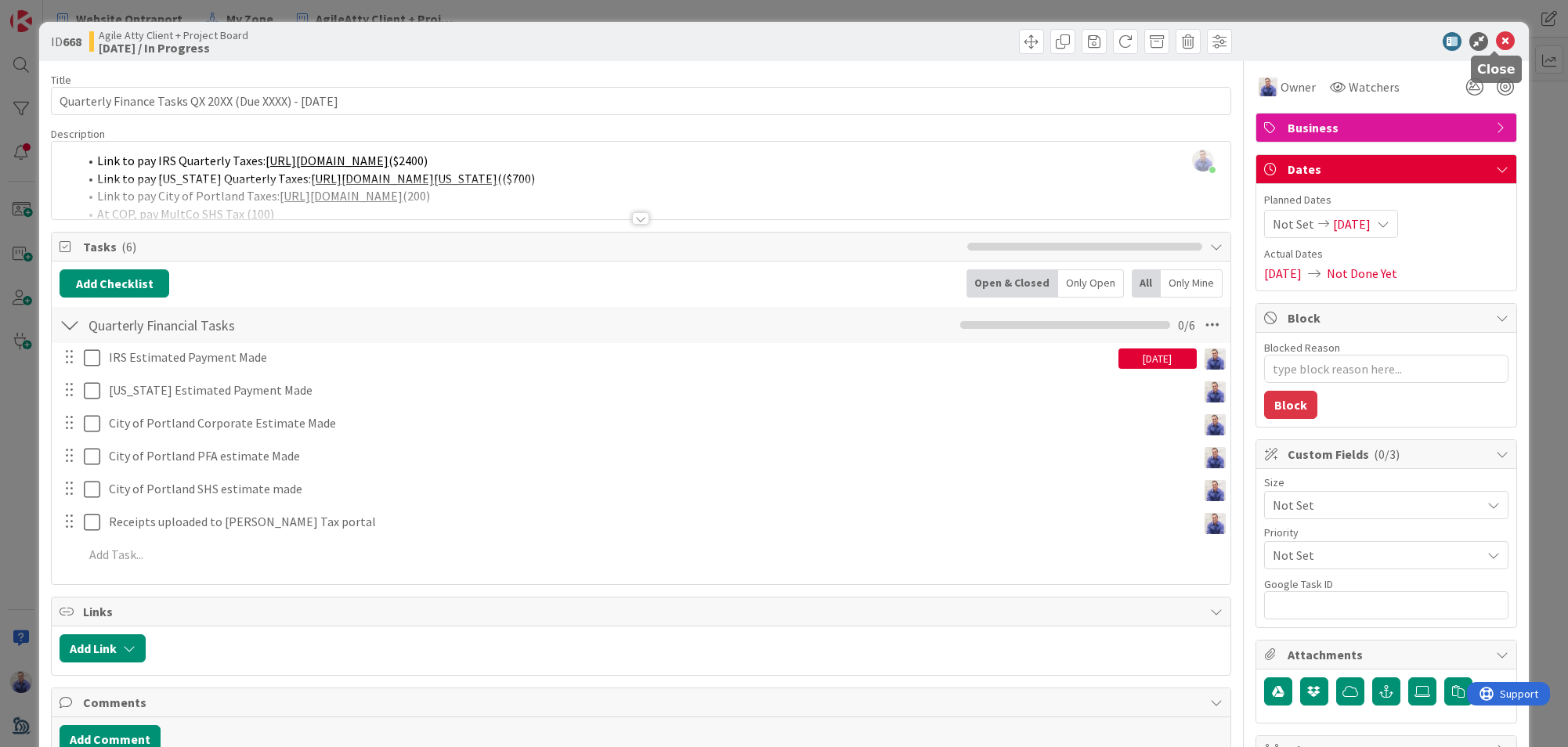
click at [1496, 43] on icon at bounding box center [1505, 41] width 19 height 19
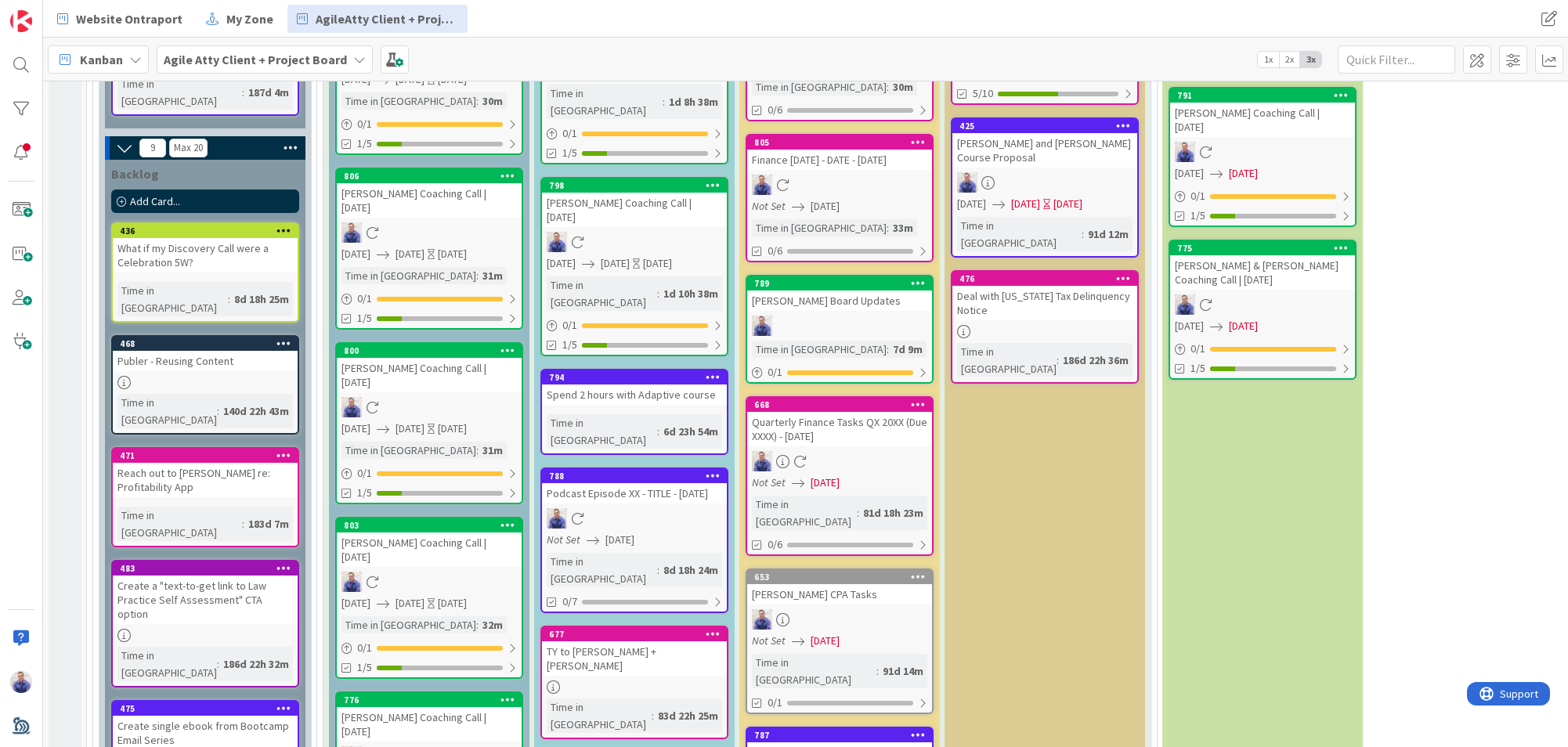
scroll to position [2223, 0]
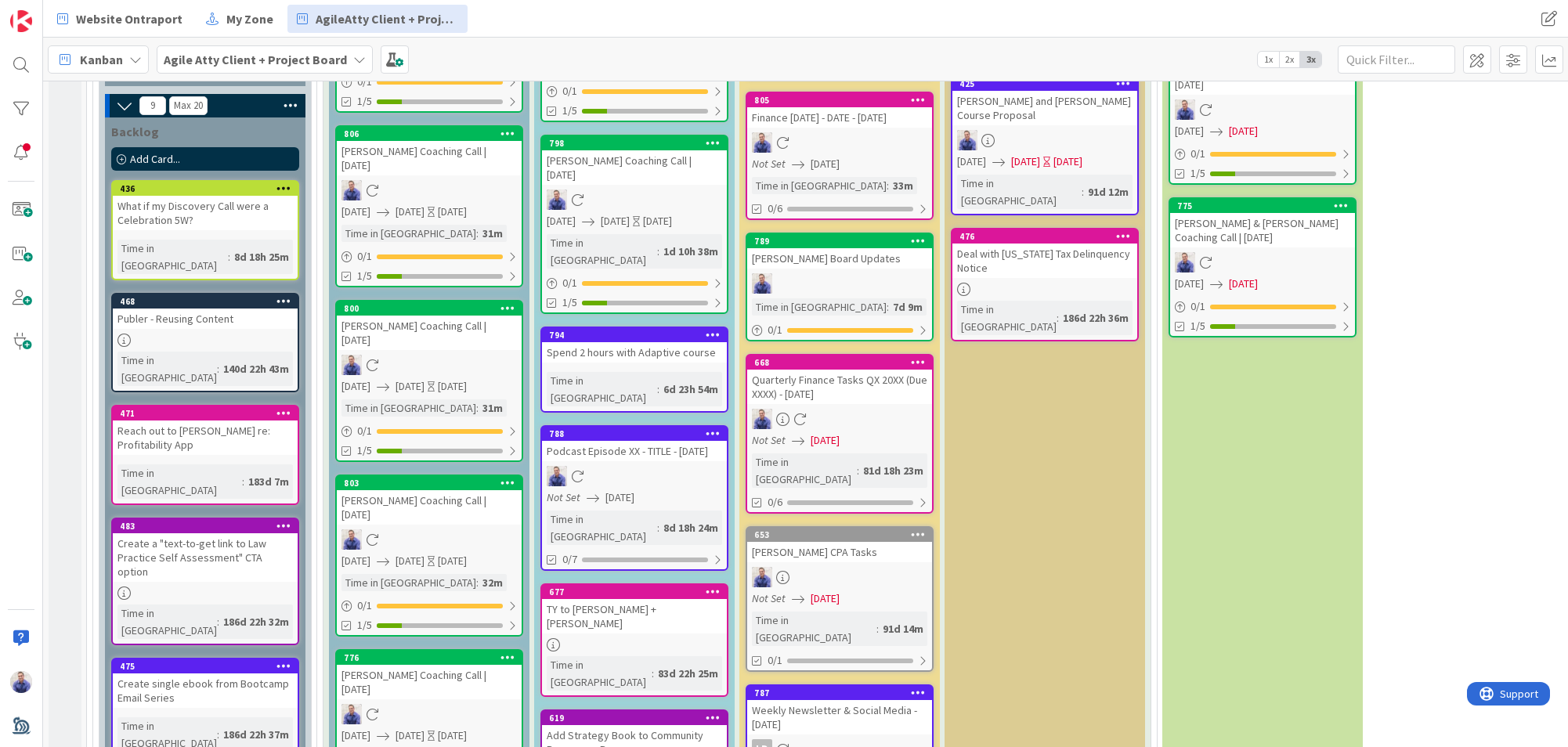
click at [920, 687] on icon at bounding box center [918, 692] width 15 height 11
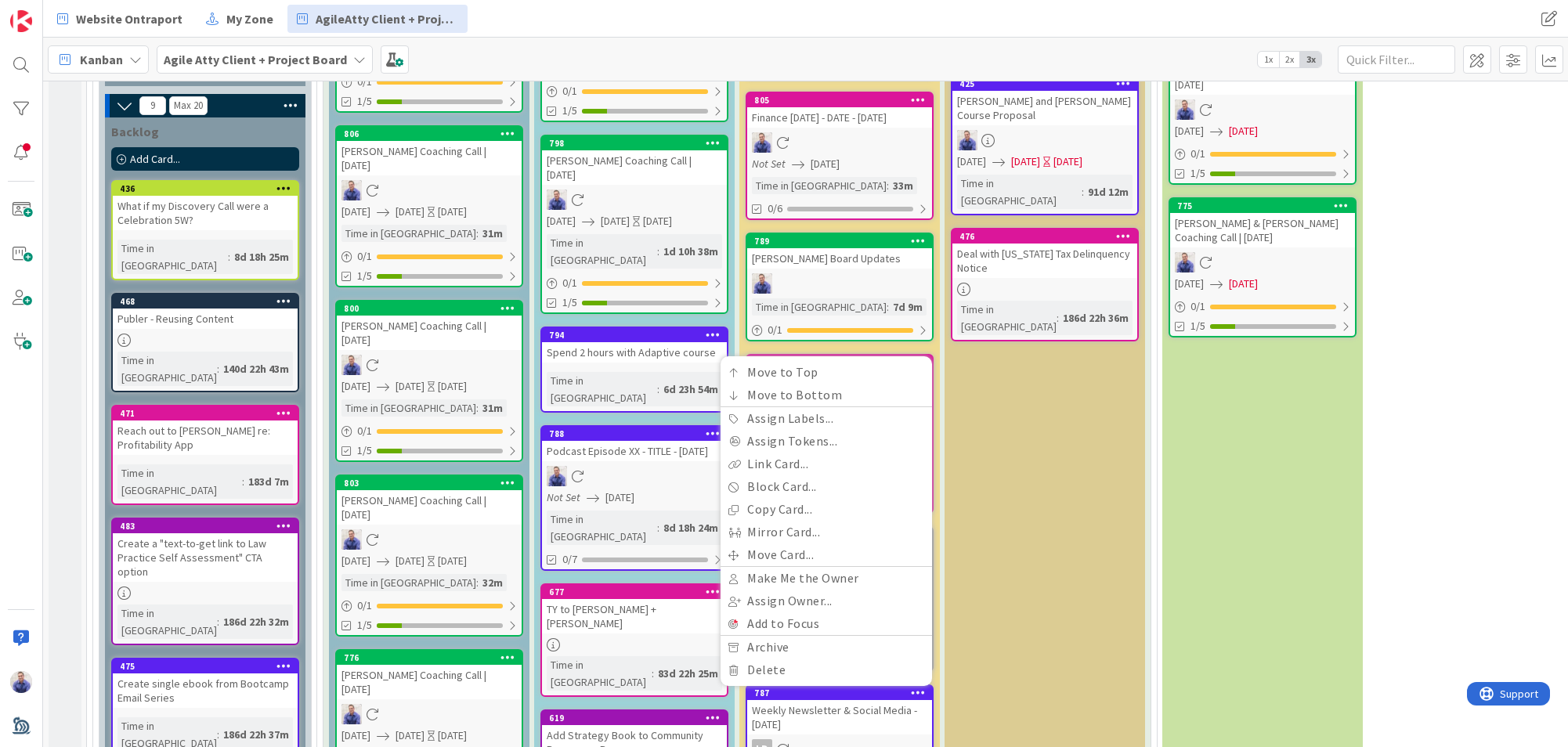
click at [870, 700] on div "Weekly Newsletter & Social Media - [DATE]" at bounding box center [839, 717] width 185 height 35
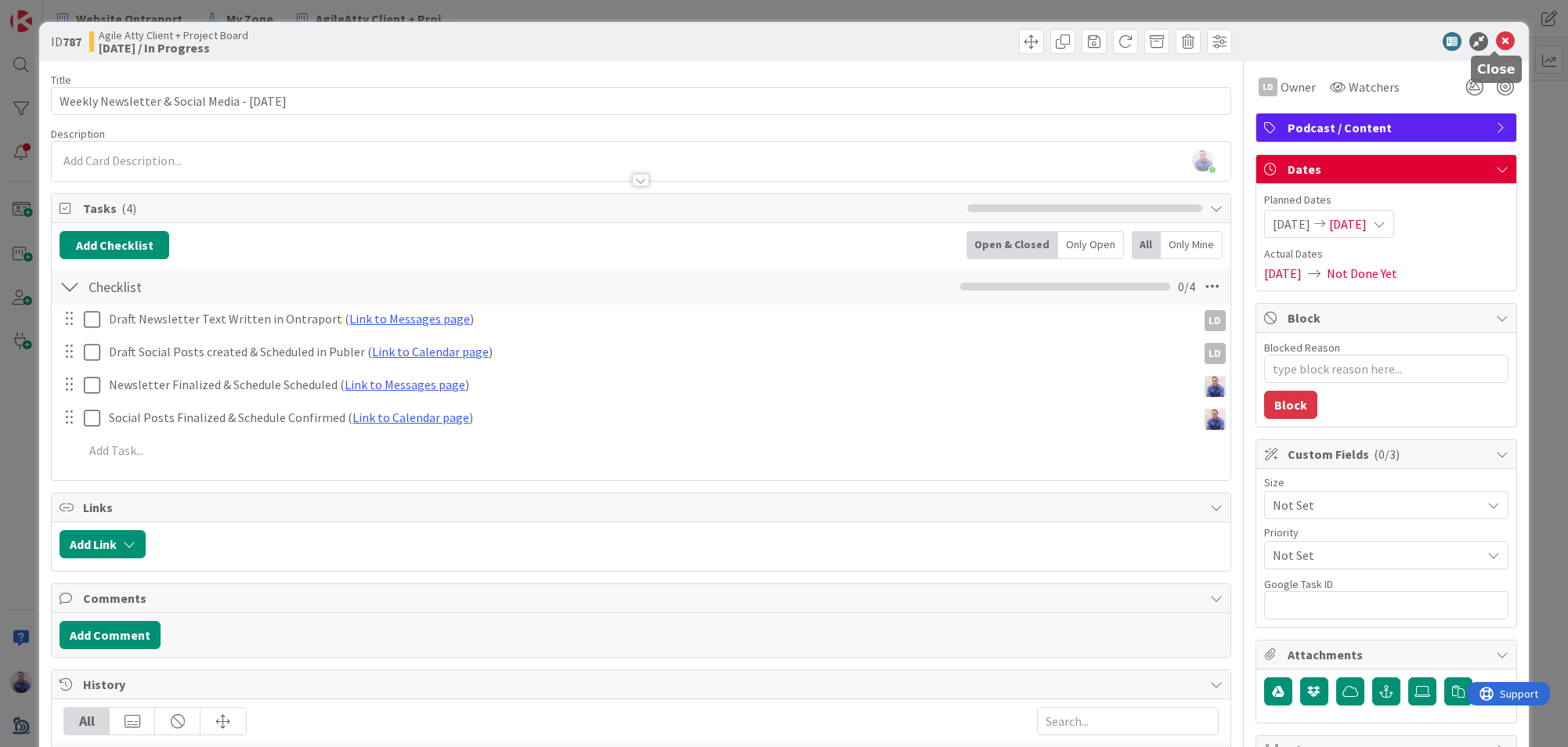
drag, startPoint x: 1494, startPoint y: 40, endPoint x: 1464, endPoint y: 51, distance: 32.0
click at [1496, 40] on icon at bounding box center [1505, 41] width 19 height 19
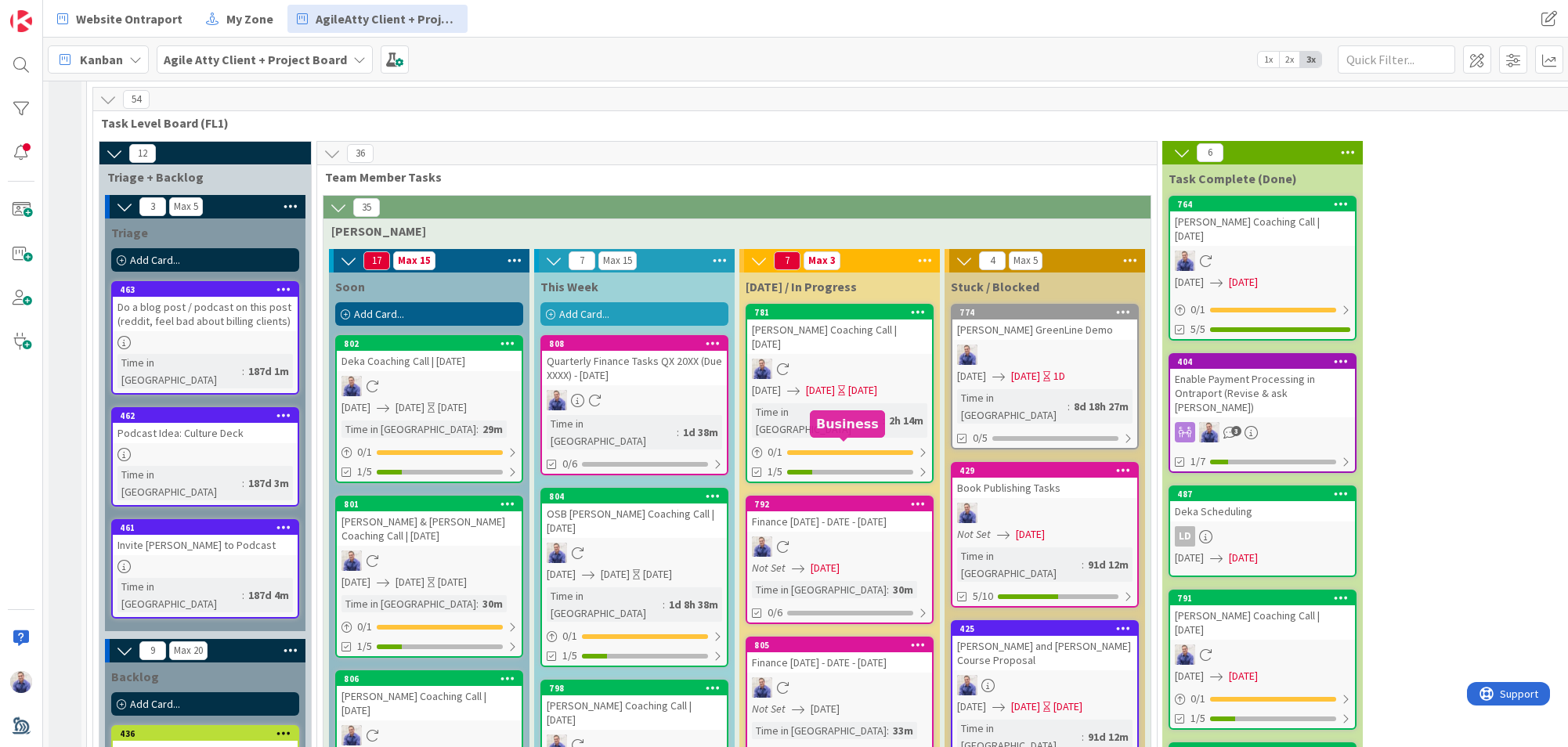
scroll to position [1768, 0]
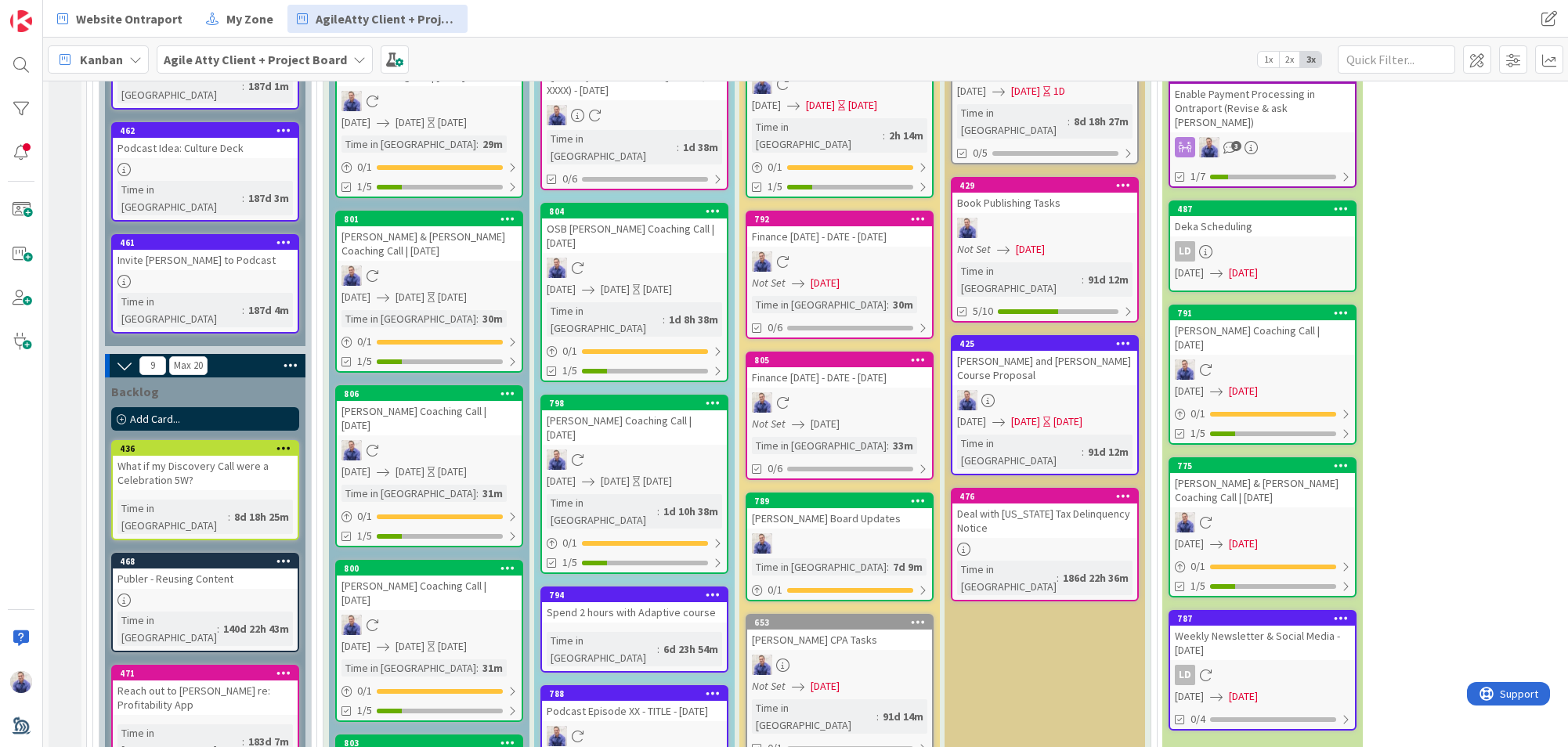
scroll to position [1873, 0]
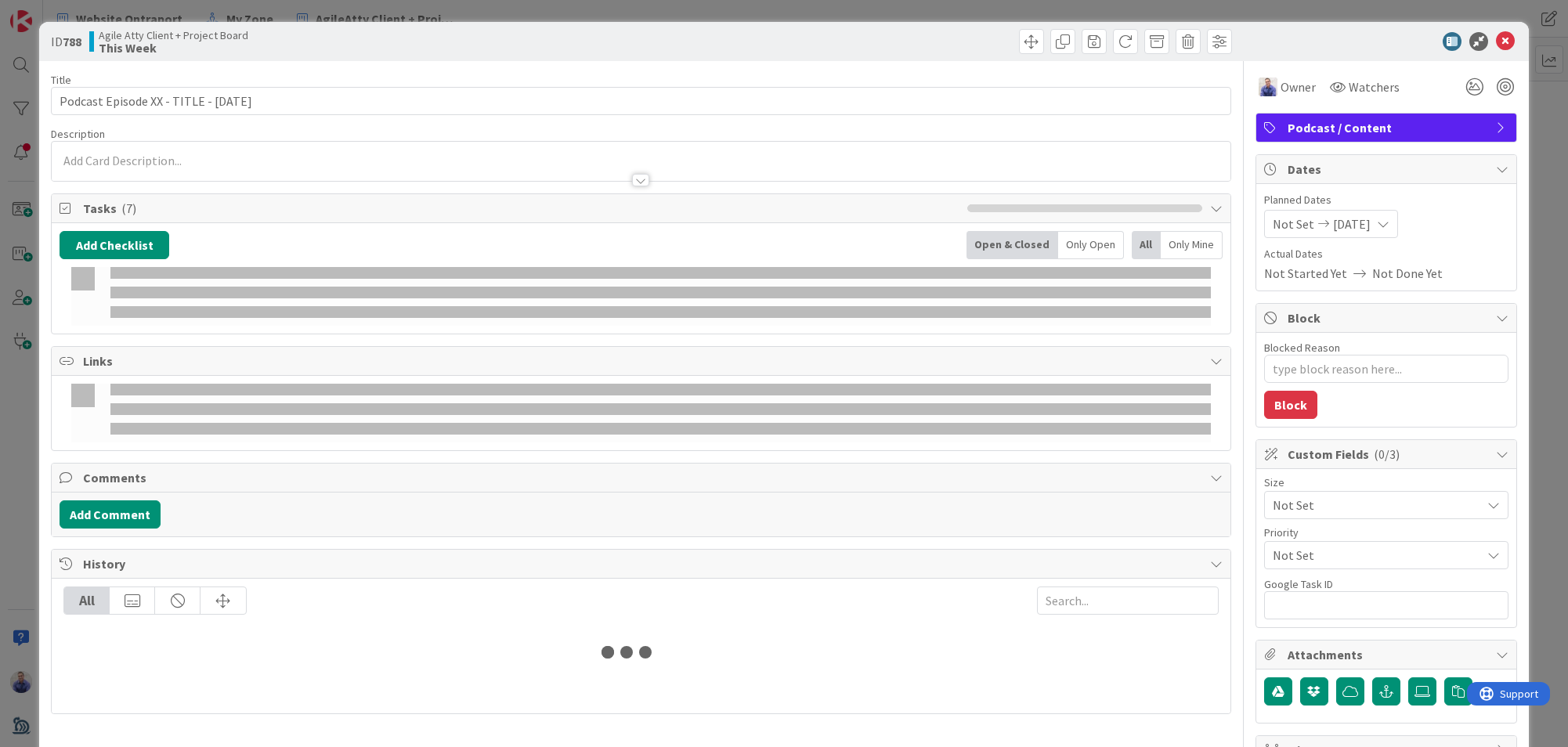
type textarea "x"
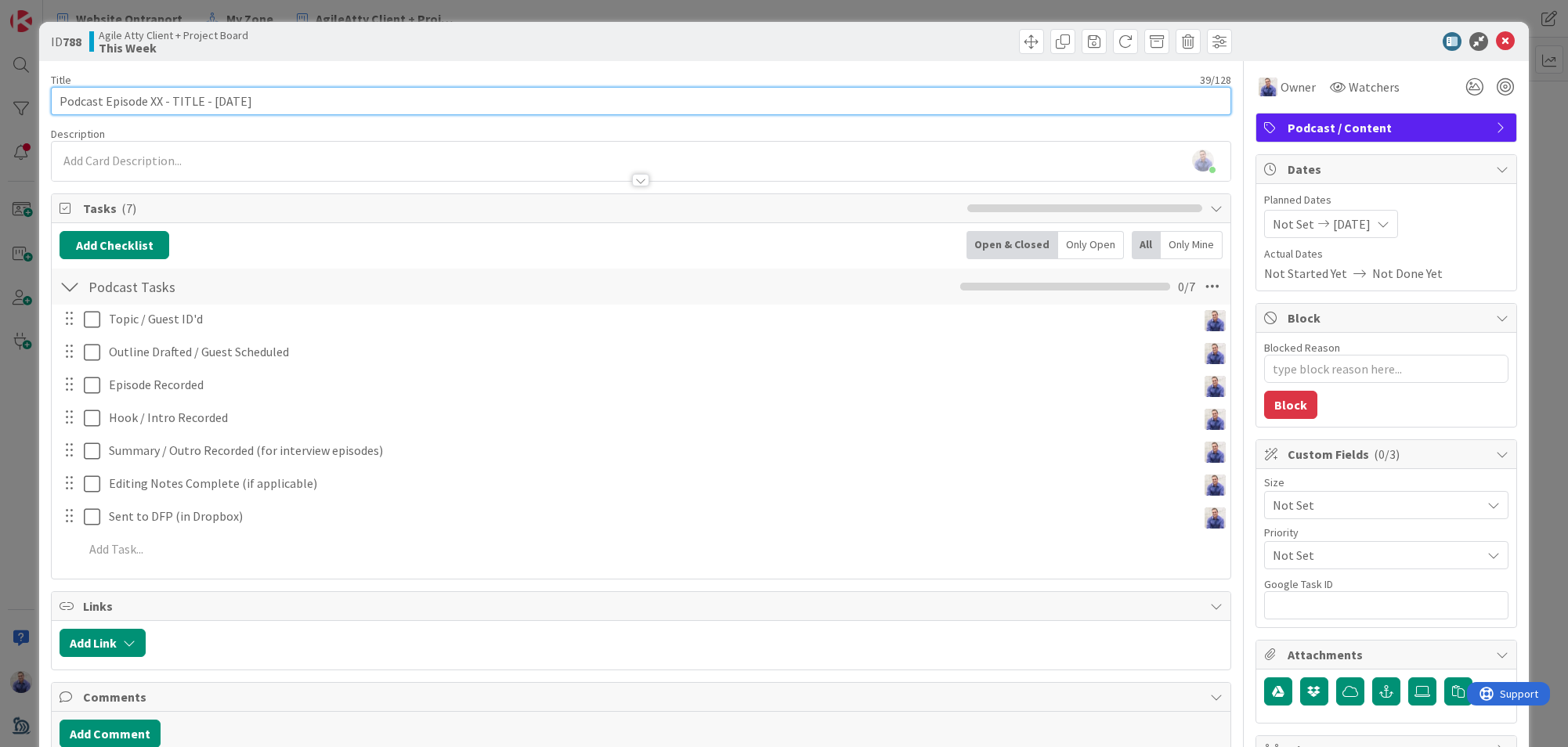
drag, startPoint x: 159, startPoint y: 105, endPoint x: 150, endPoint y: 103, distance: 9.2
click at [150, 103] on input "Podcast Episode XX - TITLE - [DATE]" at bounding box center [641, 101] width 1181 height 28
type input "Podcast Episode 86 - TITLE - [DATE]"
type textarea "x"
drag, startPoint x: 267, startPoint y: 103, endPoint x: 170, endPoint y: 97, distance: 97.2
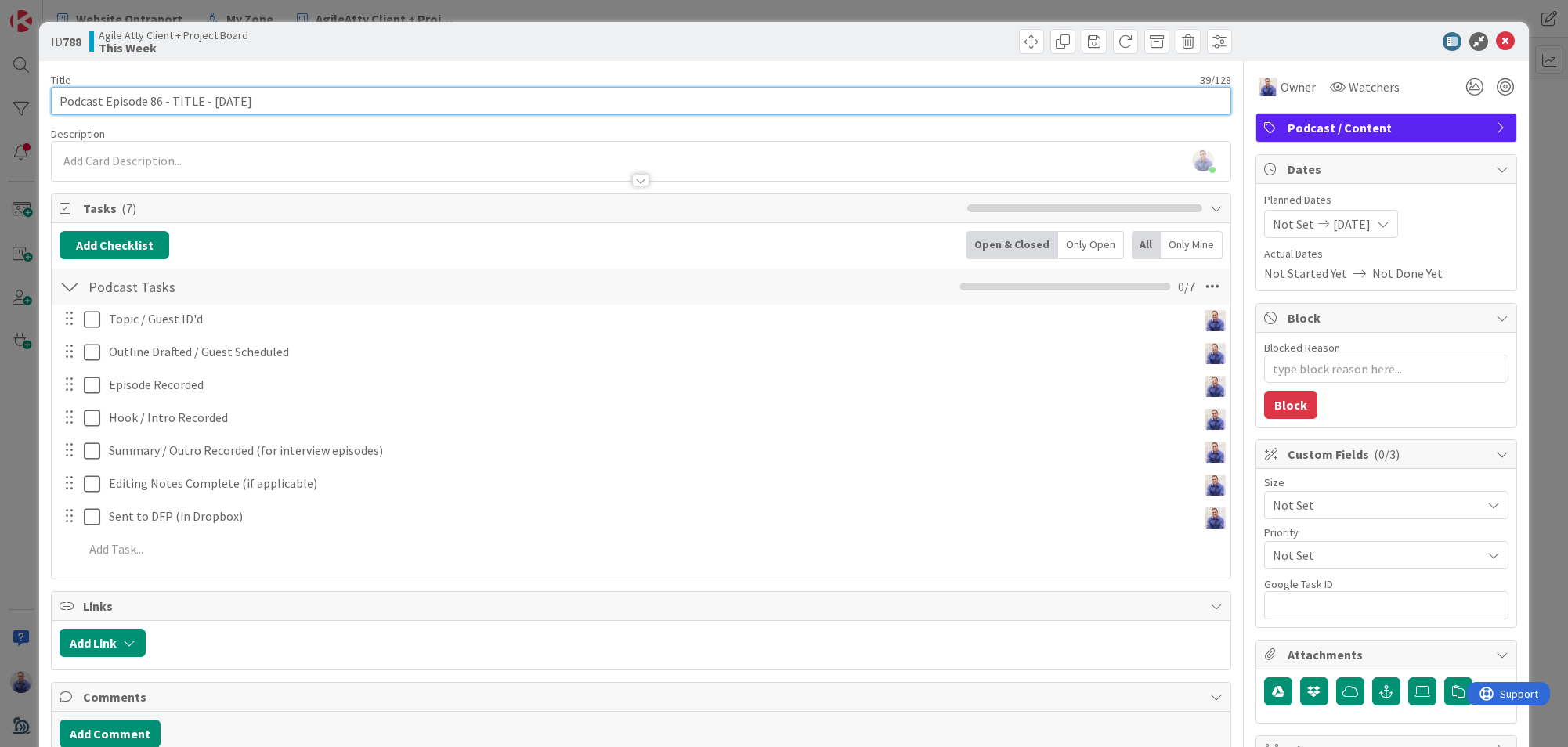
click at [170, 97] on input "Podcast Episode 86 - TITLE - [DATE]" at bounding box center [641, 101] width 1181 height 28
type input "Podcast Episode 86 - [PERSON_NAME]"
type textarea "x"
type input "Podcast Episode 86 - [PERSON_NAME]"
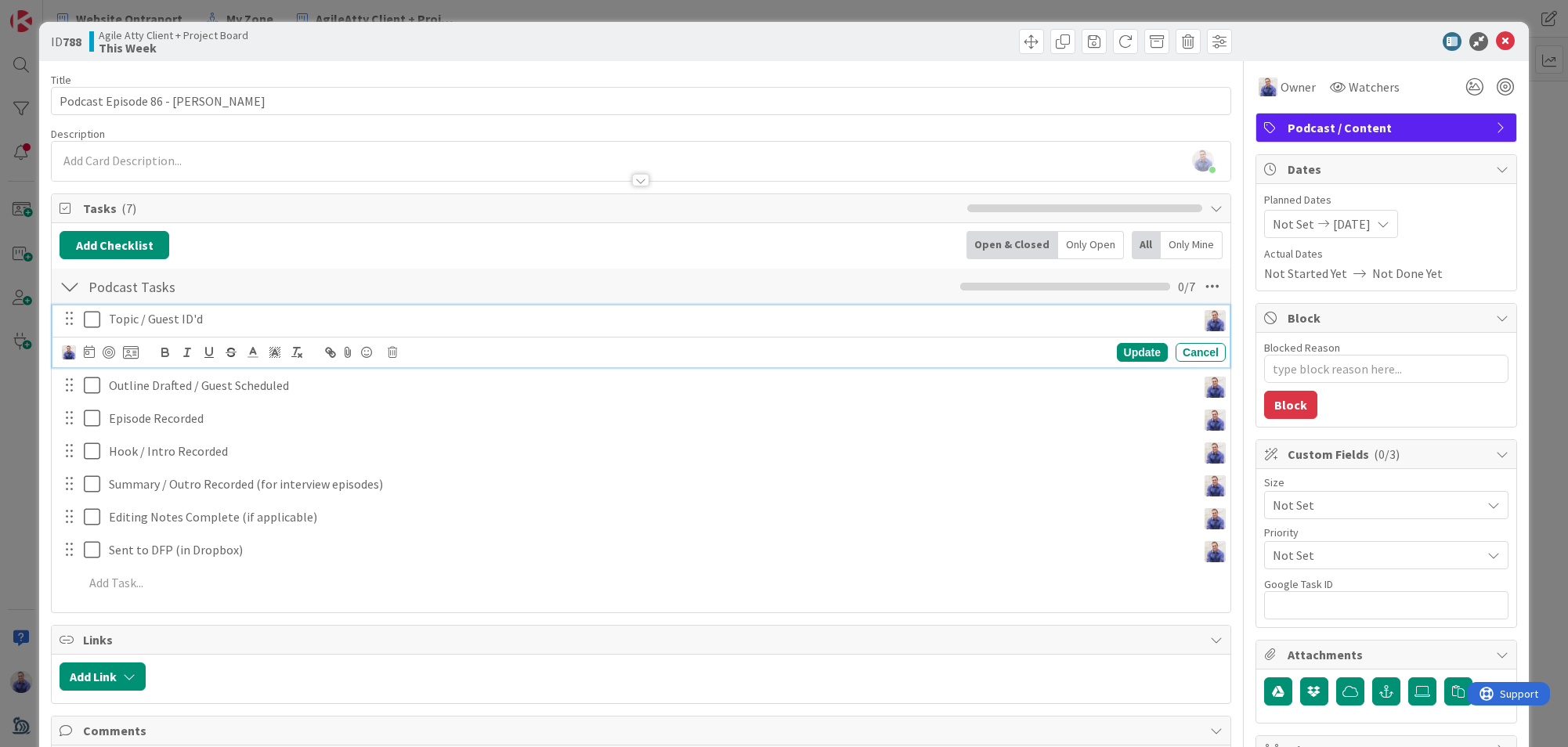
click at [96, 320] on icon at bounding box center [92, 319] width 17 height 19
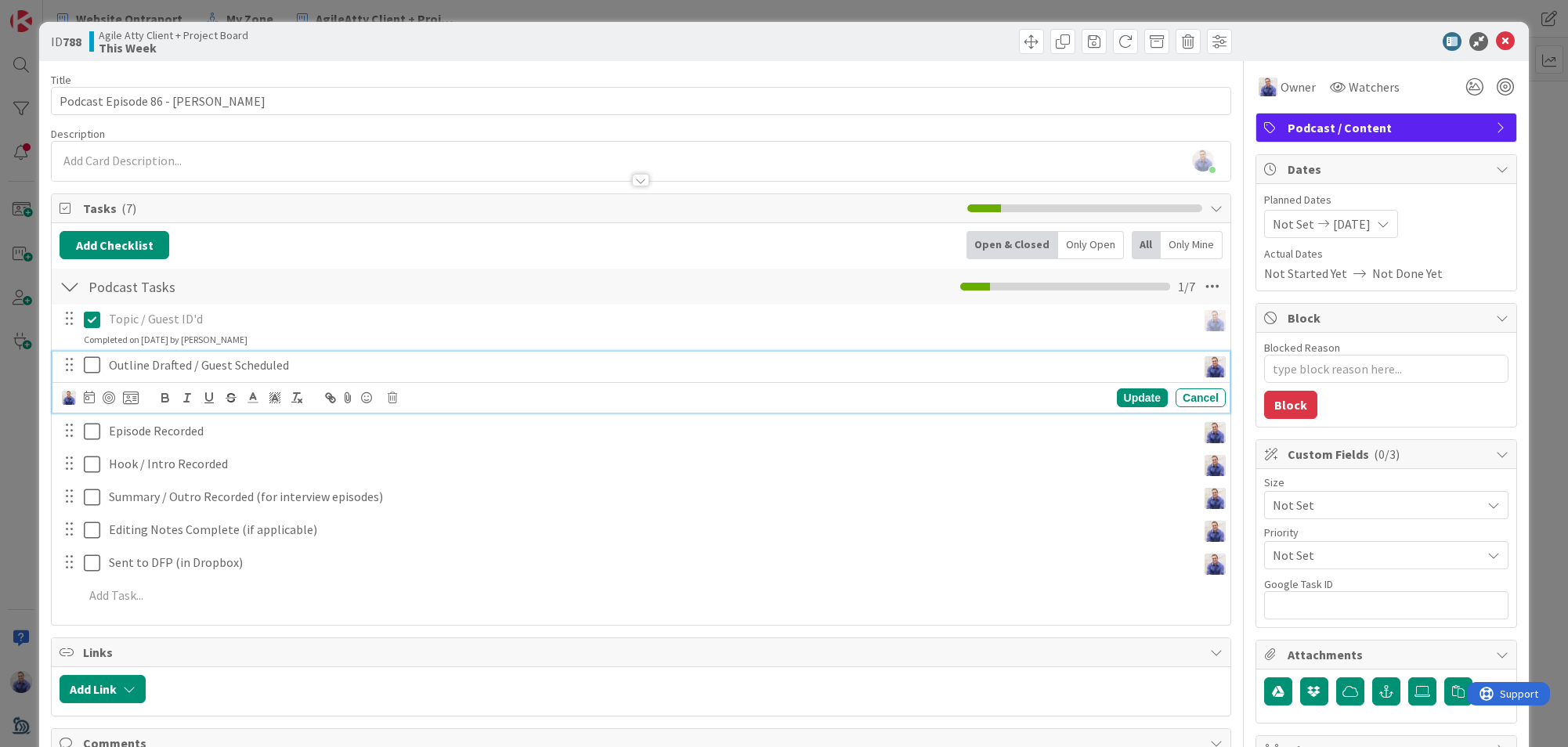
click at [89, 365] on icon at bounding box center [92, 365] width 17 height 19
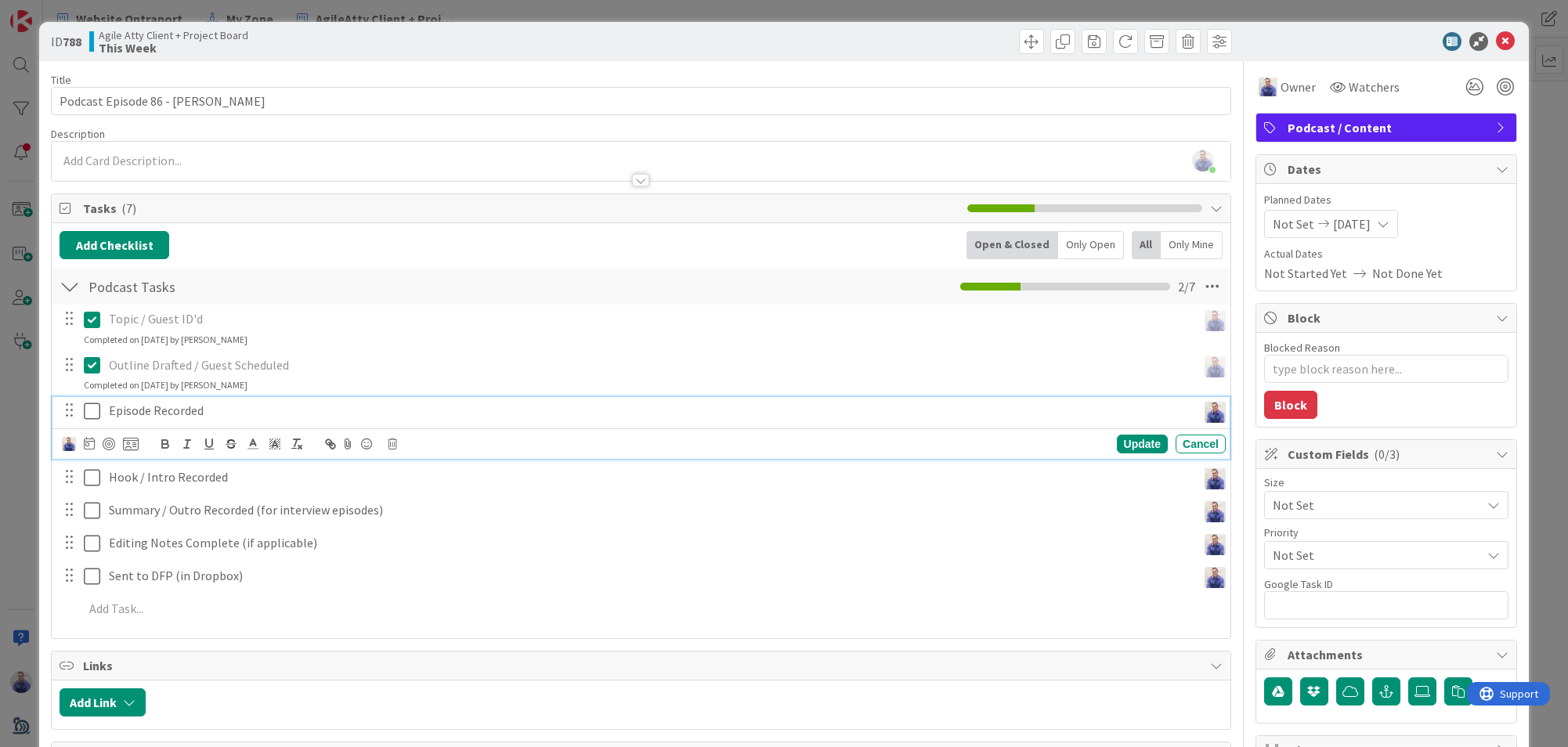
click at [94, 409] on icon at bounding box center [92, 411] width 17 height 19
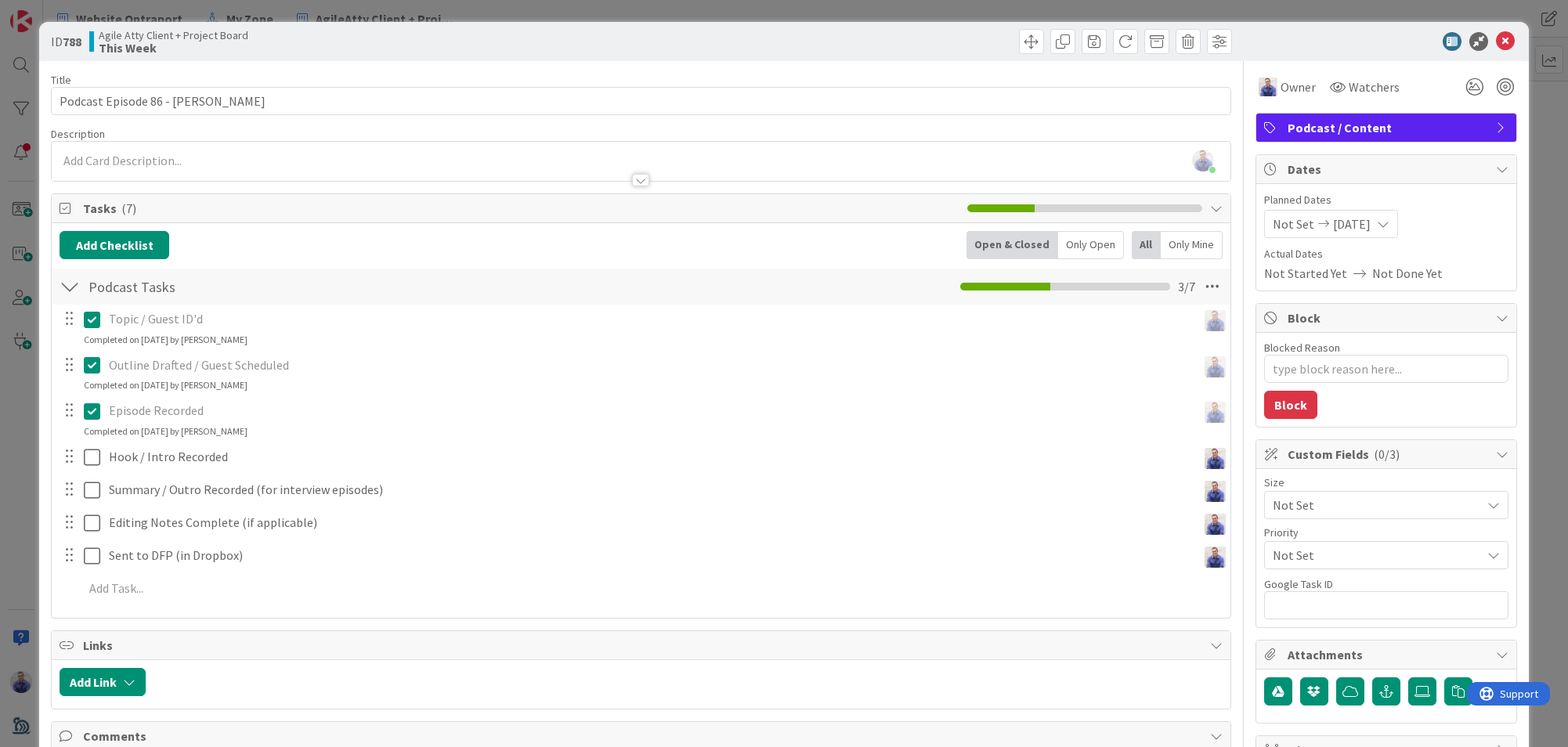
type textarea "x"
click at [1496, 36] on icon at bounding box center [1505, 41] width 19 height 19
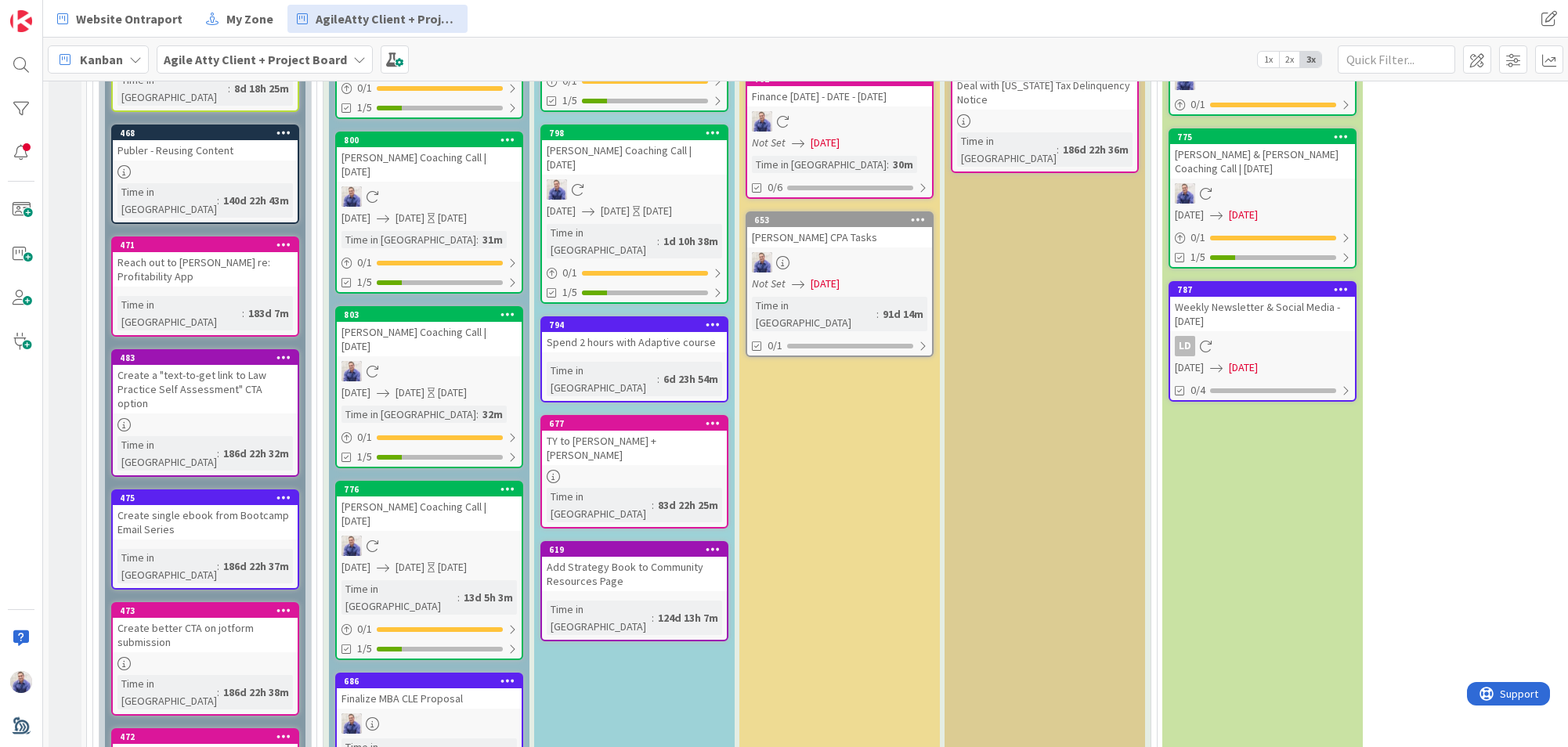
scroll to position [1338, 0]
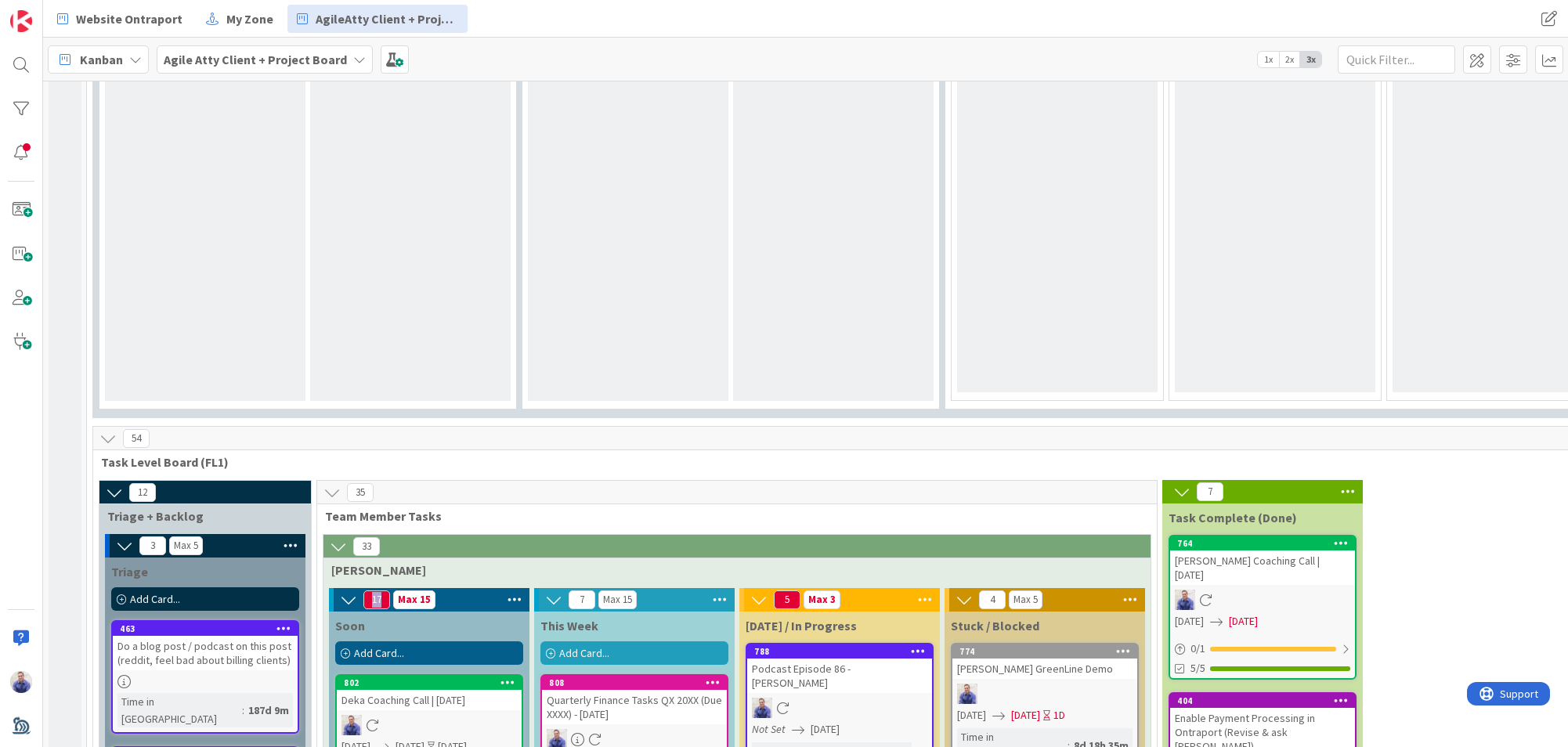
click at [373, 591] on span "17" at bounding box center [376, 600] width 26 height 19
